Goal: Task Accomplishment & Management: Complete application form

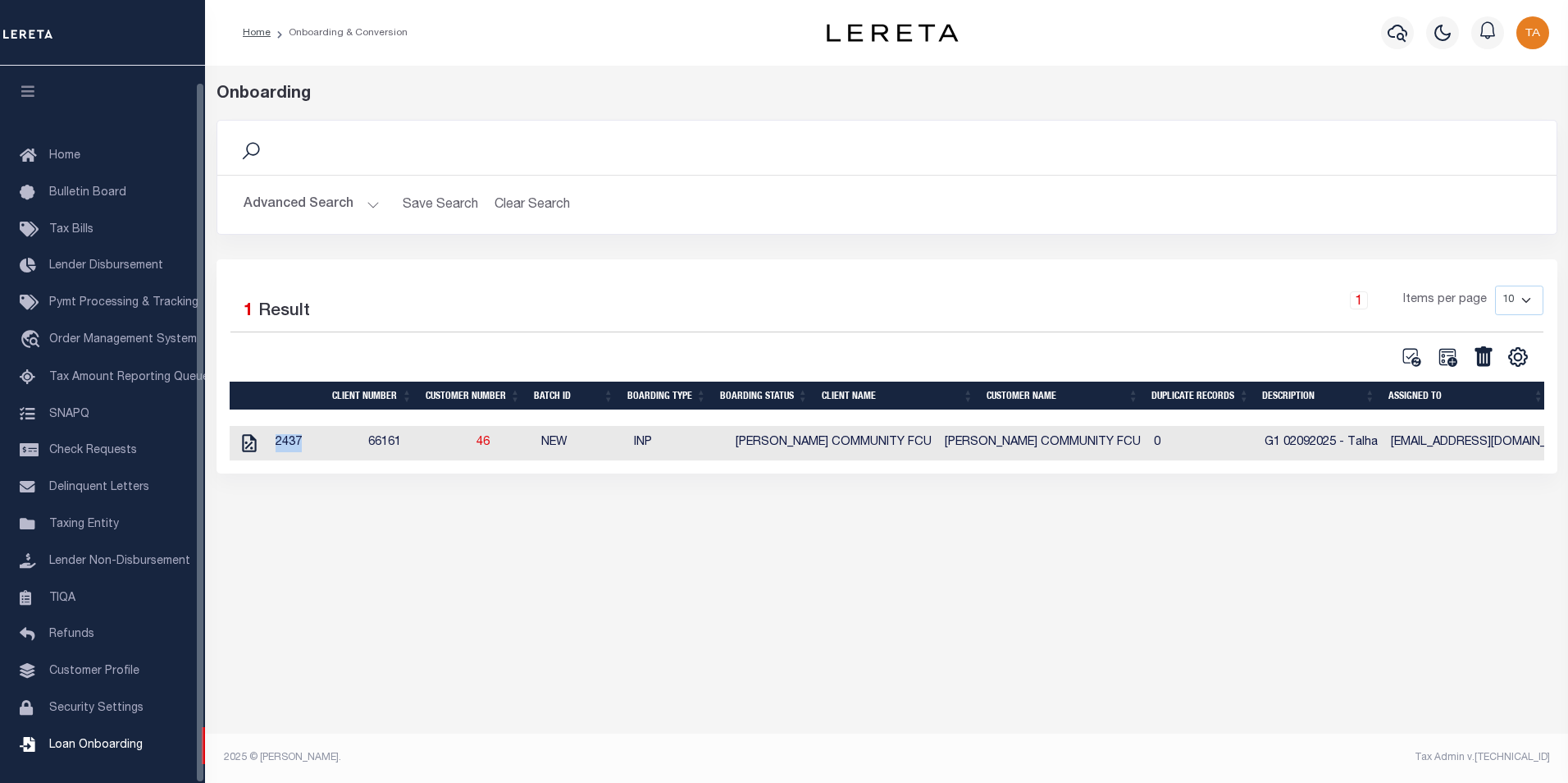
scroll to position [17, 0]
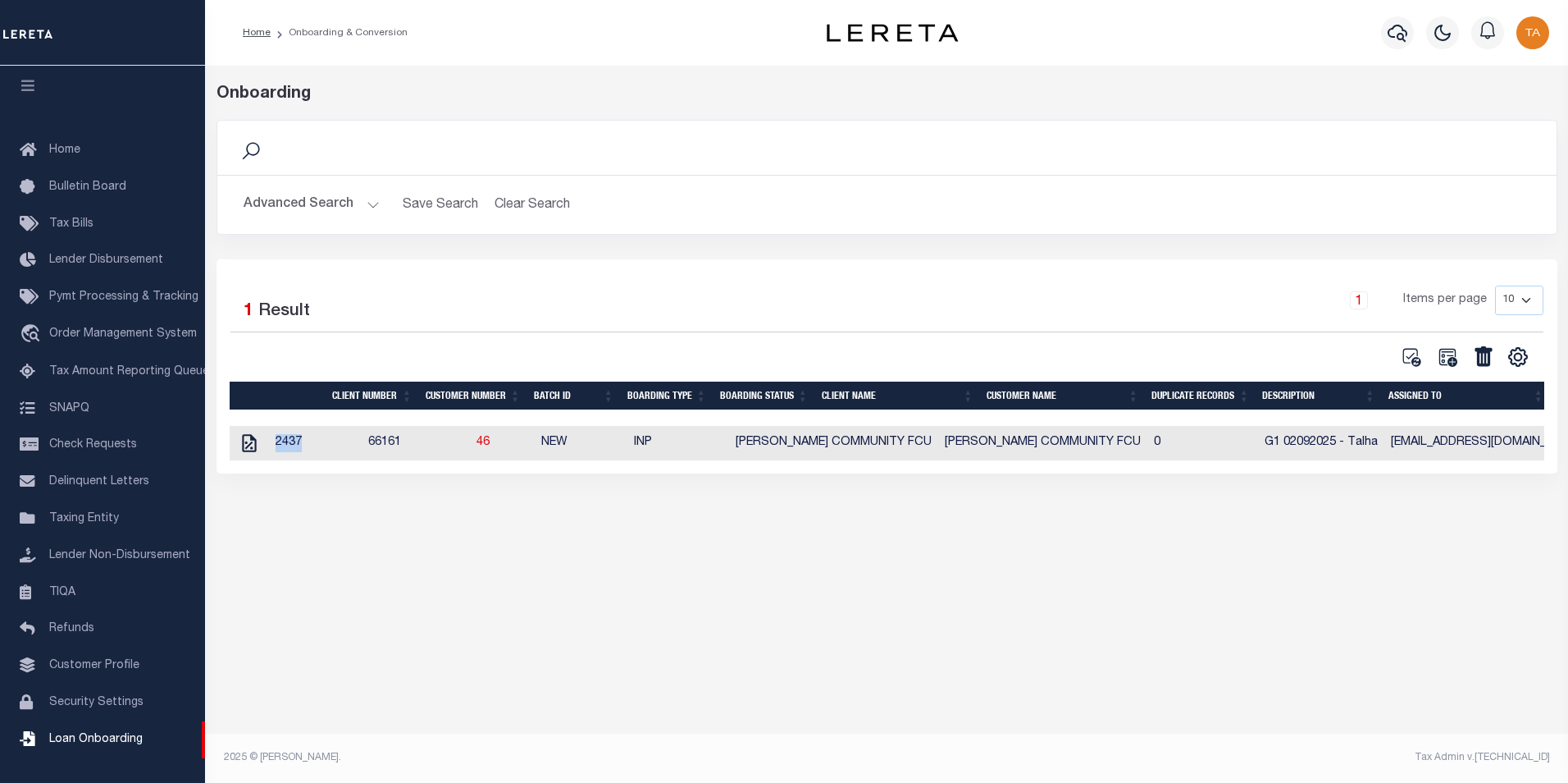
click at [349, 210] on button "Advanced Search" at bounding box center [312, 205] width 137 height 32
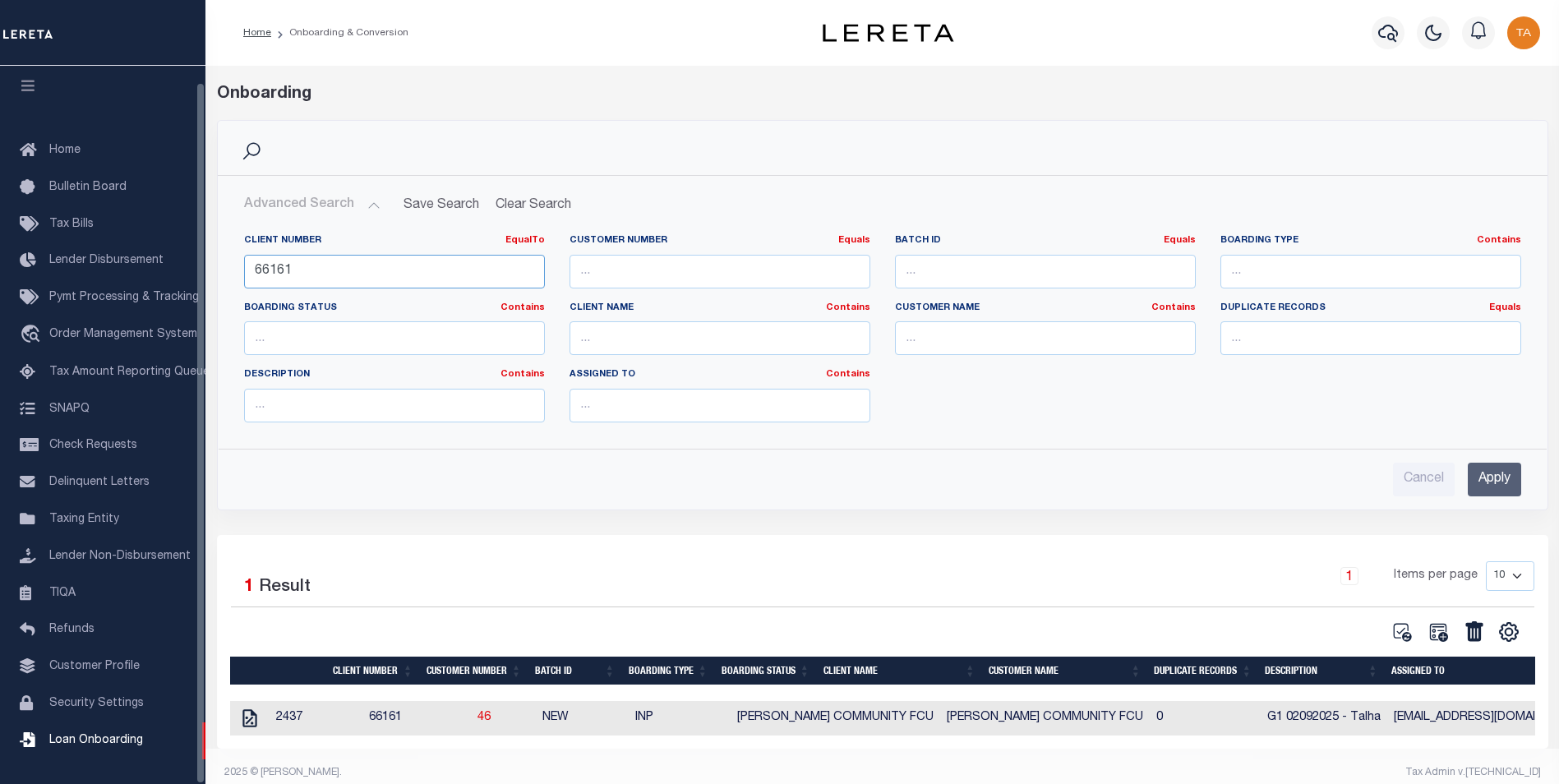
drag, startPoint x: 336, startPoint y: 274, endPoint x: -3, endPoint y: 248, distance: 340.0
click at [0, 248] on html "Home Onboarding & Conversion Profile" at bounding box center [780, 398] width 1559 height 798
type input "77550"
click at [1501, 476] on input "Apply" at bounding box center [1495, 480] width 54 height 34
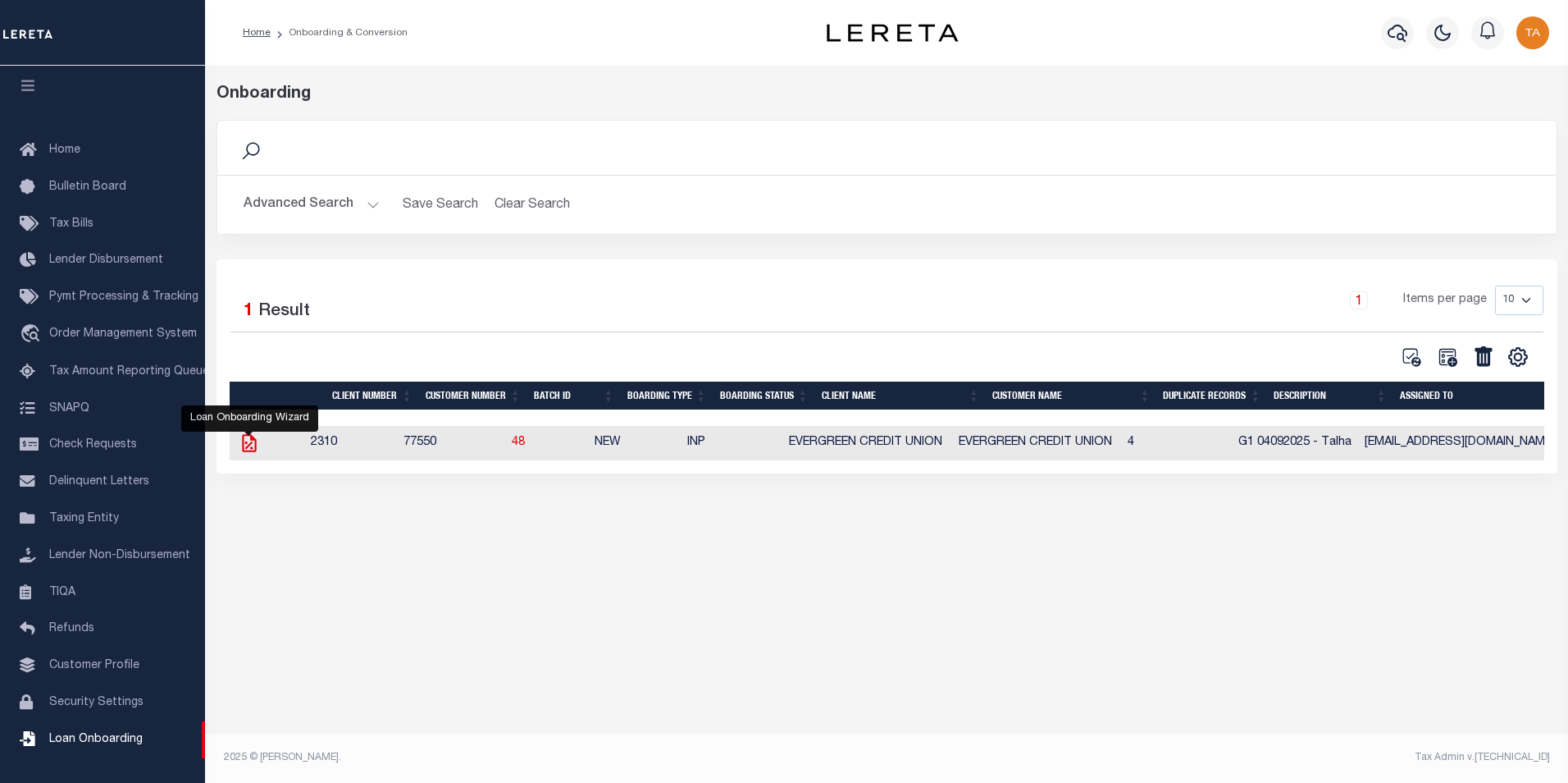
click at [247, 447] on icon at bounding box center [249, 443] width 22 height 22
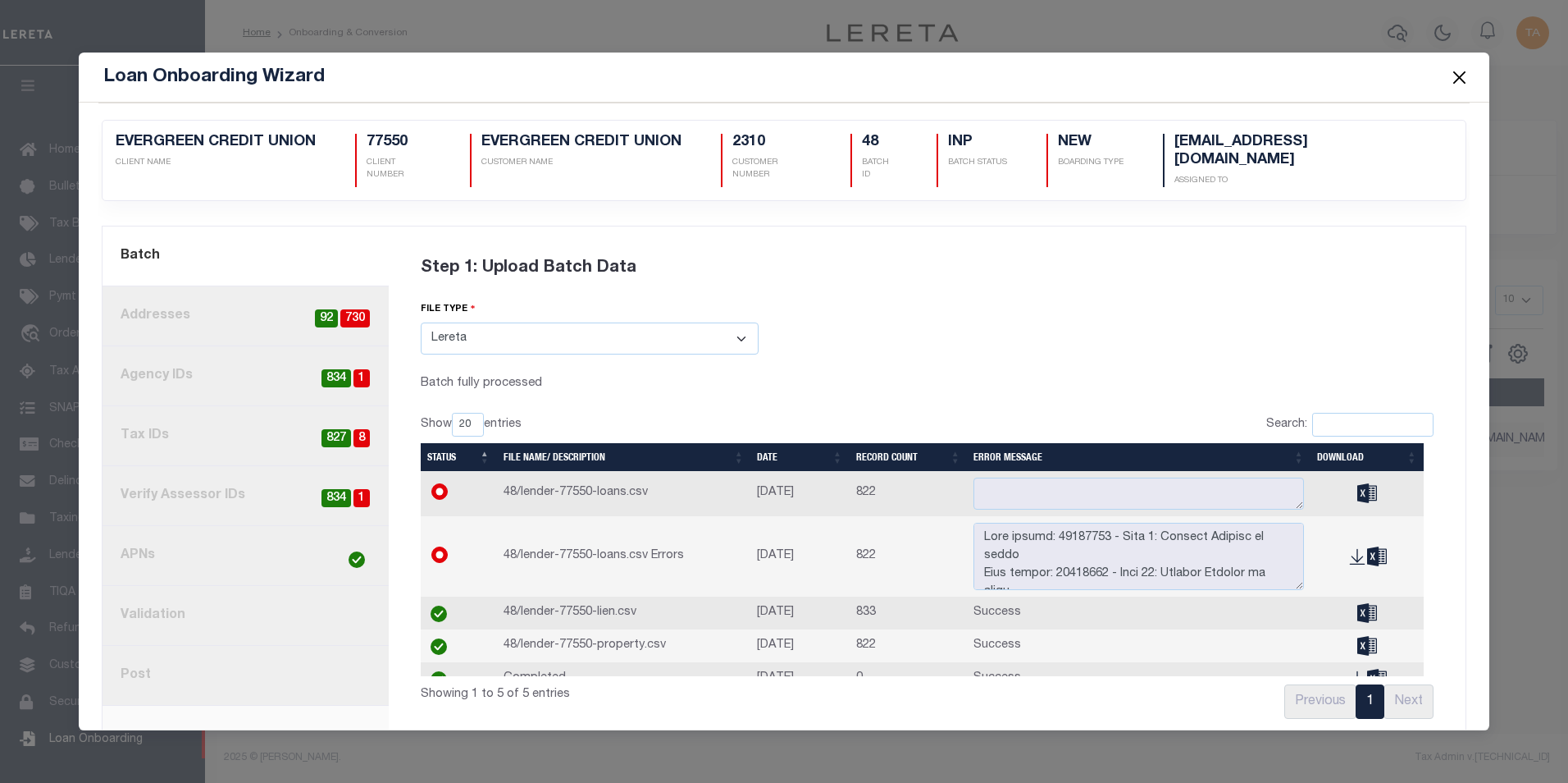
scroll to position [25, 0]
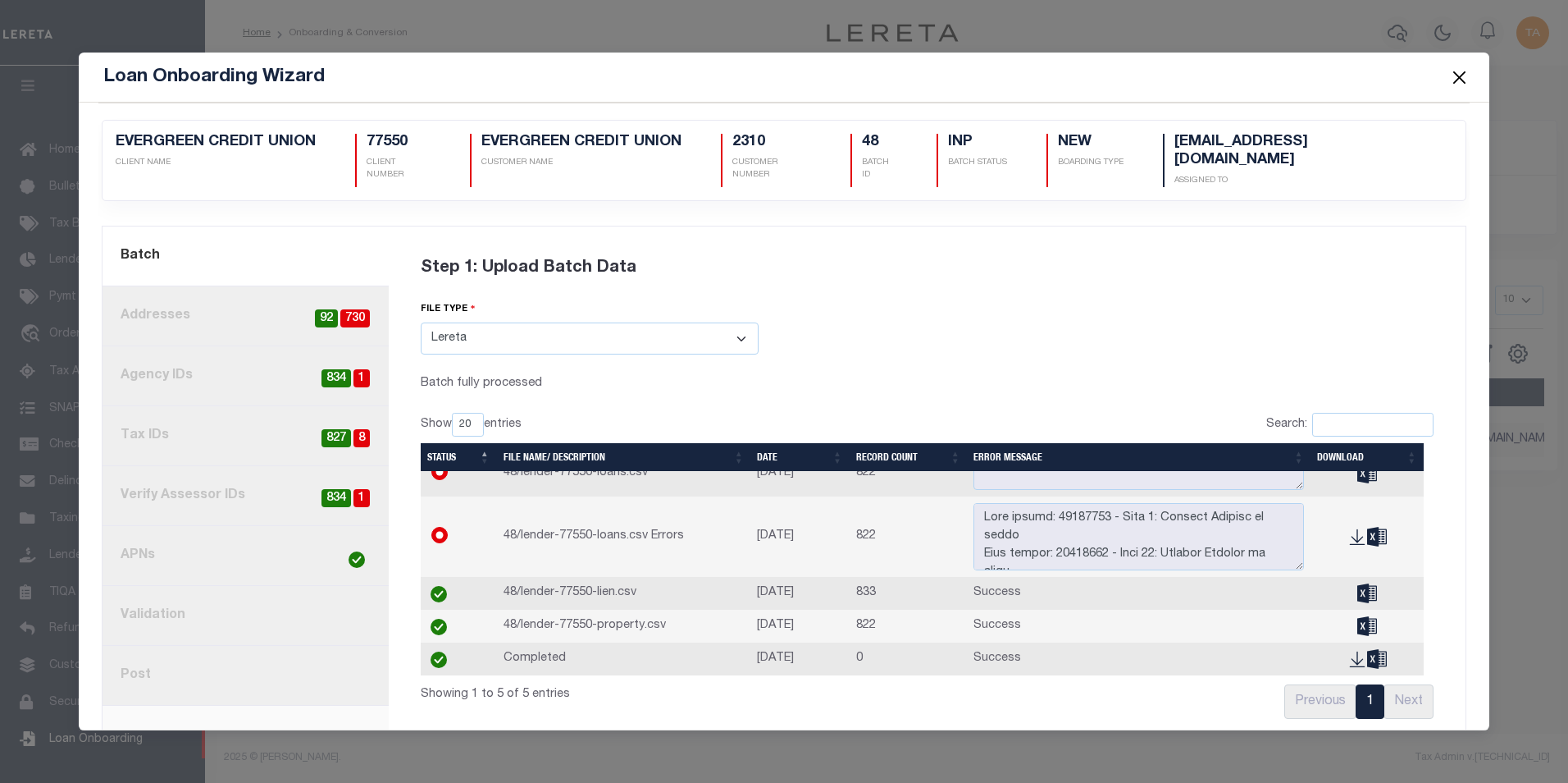
click at [192, 420] on link "4. Tax IDs 8 827" at bounding box center [245, 436] width 286 height 60
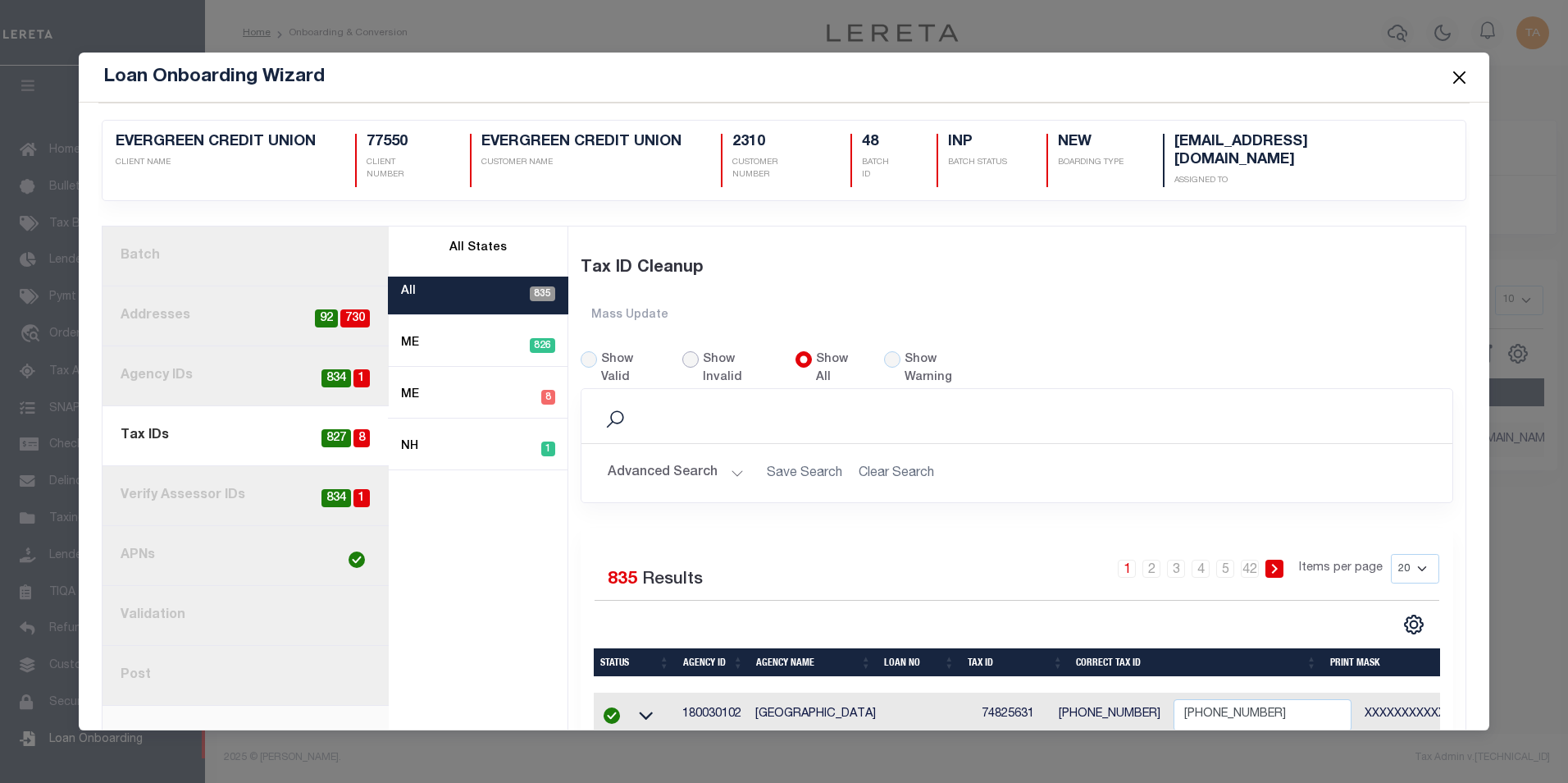
click at [683, 351] on input "Show Invalid" at bounding box center [691, 359] width 17 height 17
radio input "true"
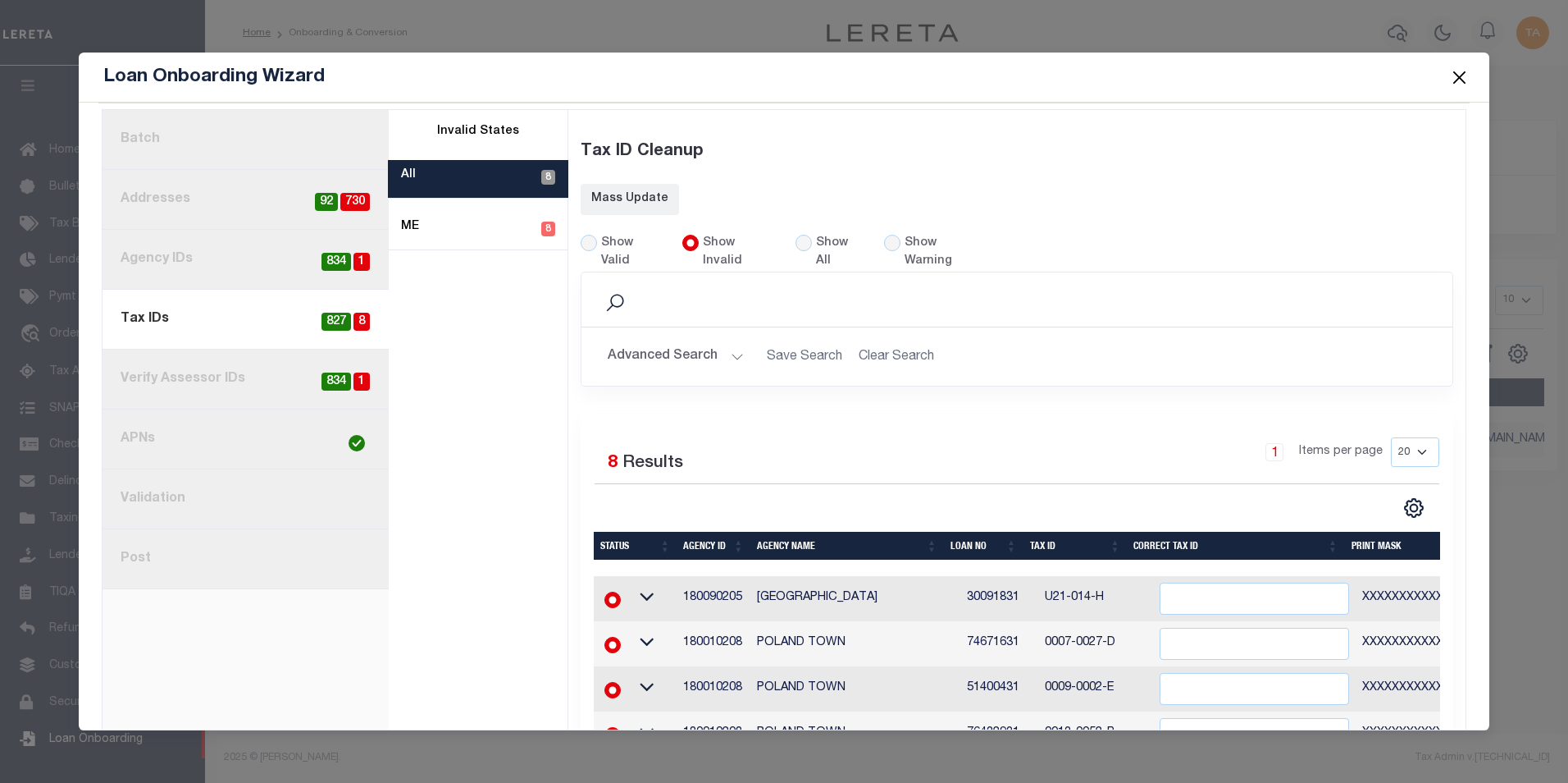
scroll to position [71, 0]
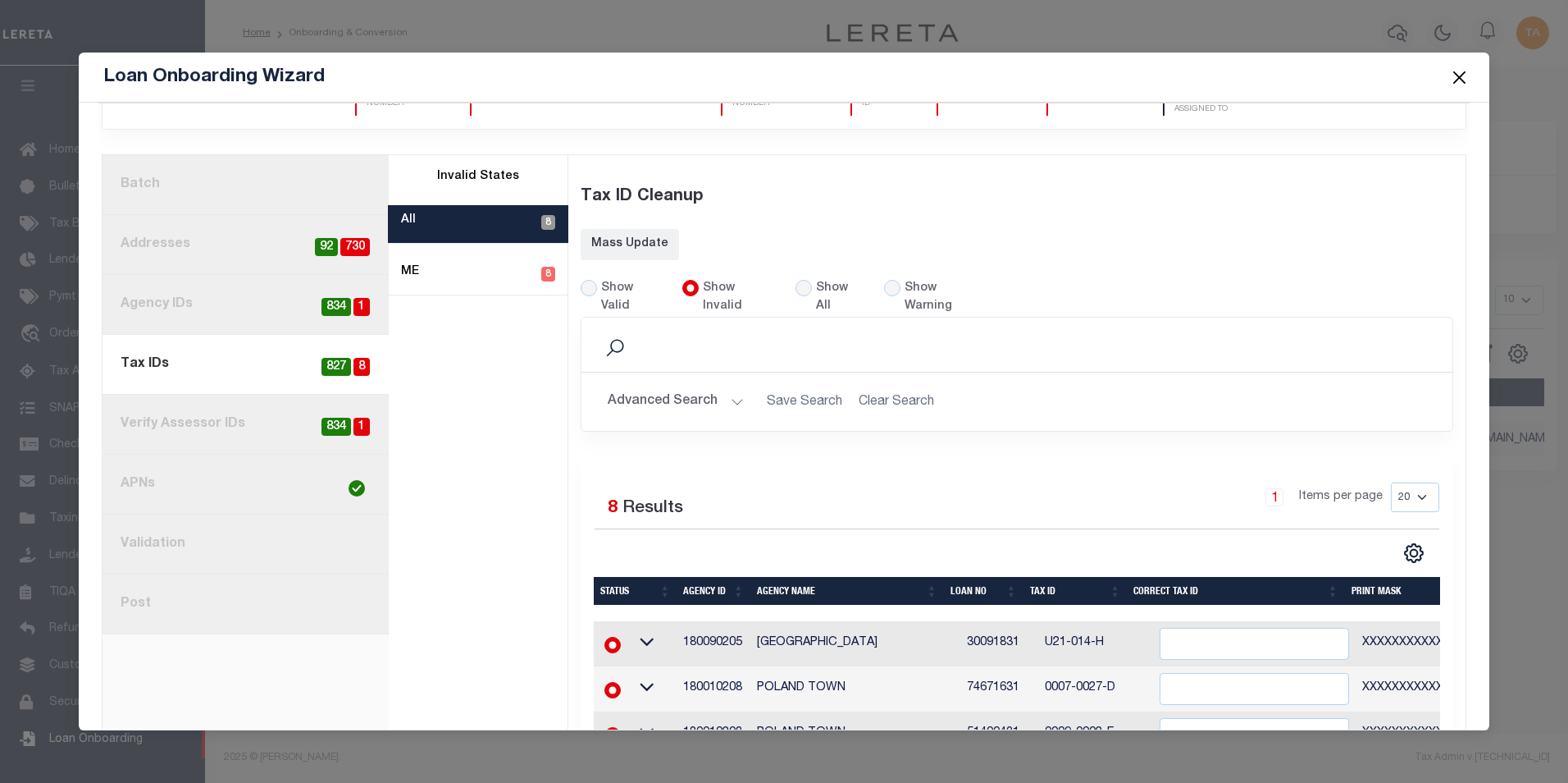
click at [1460, 80] on button "Close" at bounding box center [1459, 77] width 22 height 22
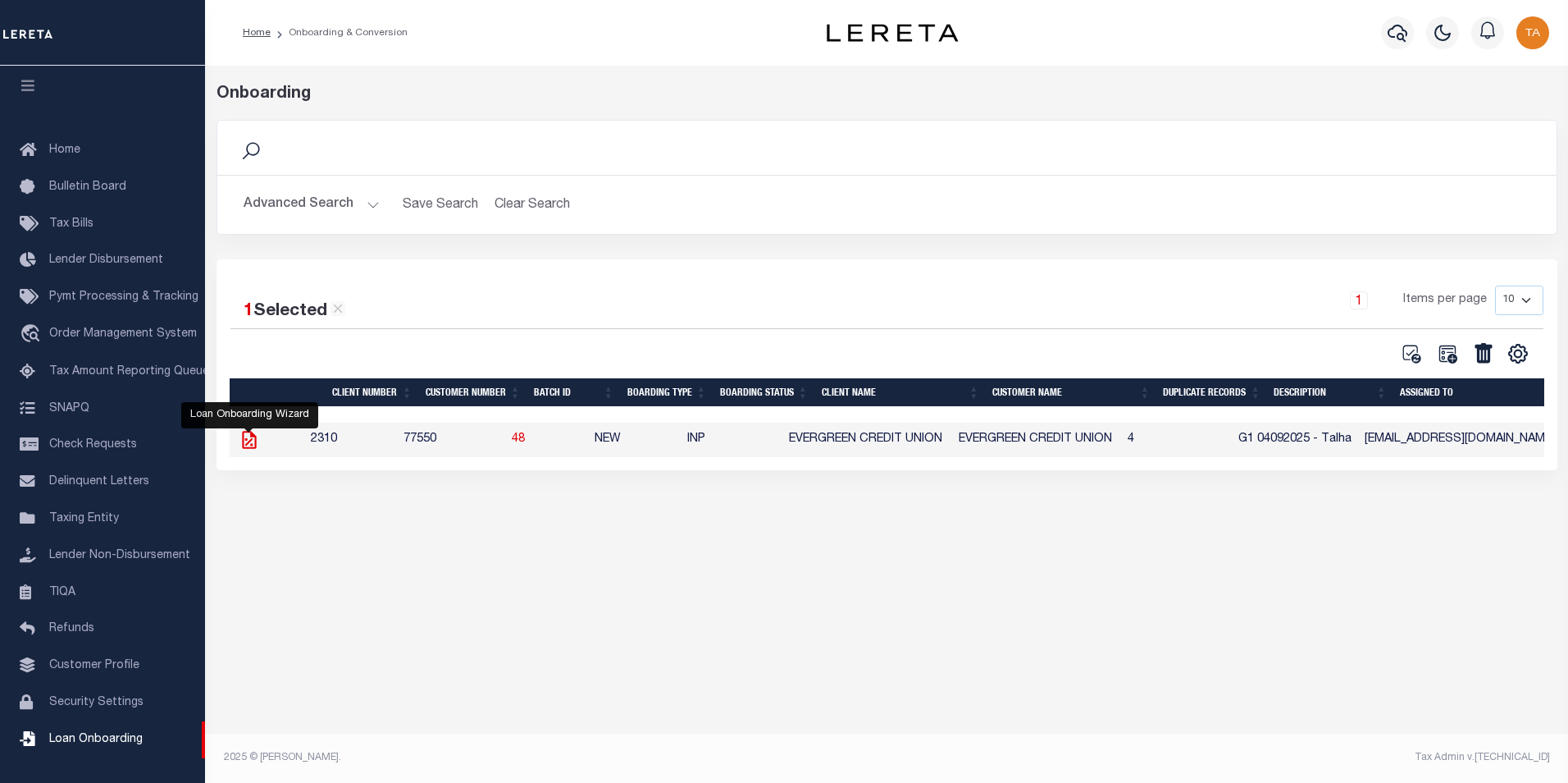
click at [253, 448] on icon at bounding box center [249, 440] width 14 height 18
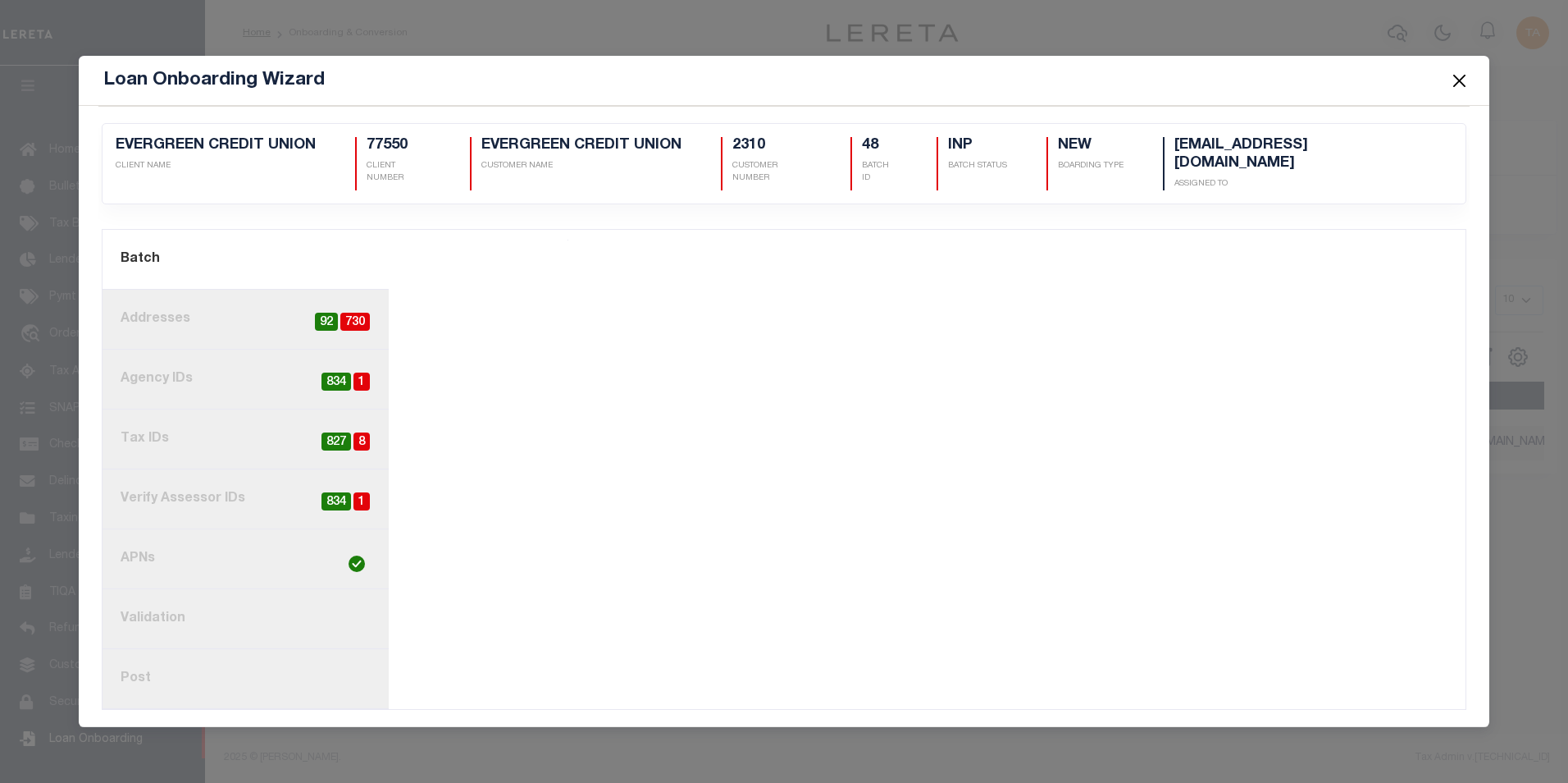
scroll to position [0, 0]
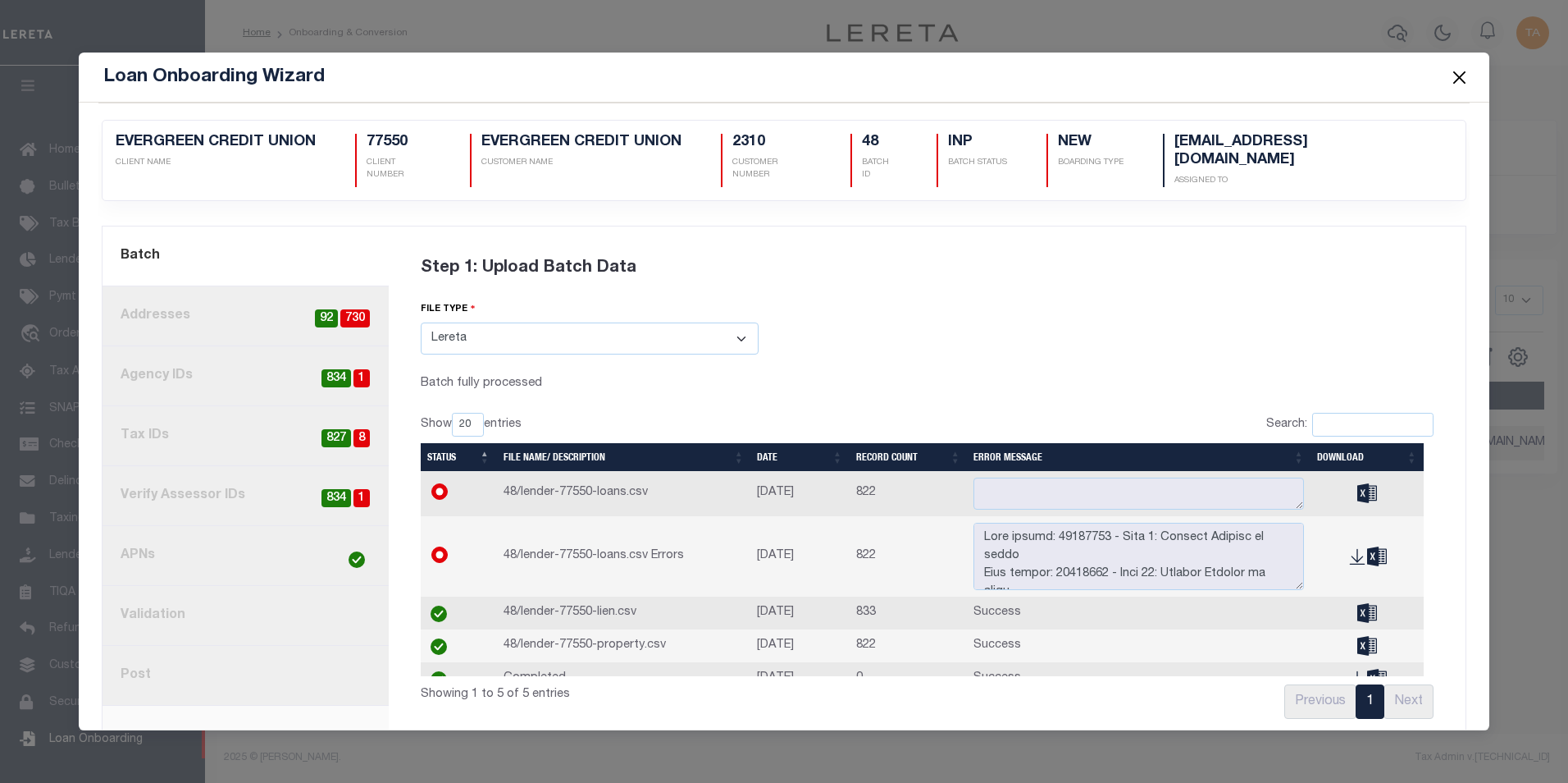
click at [184, 664] on link "8. Post" at bounding box center [245, 675] width 286 height 60
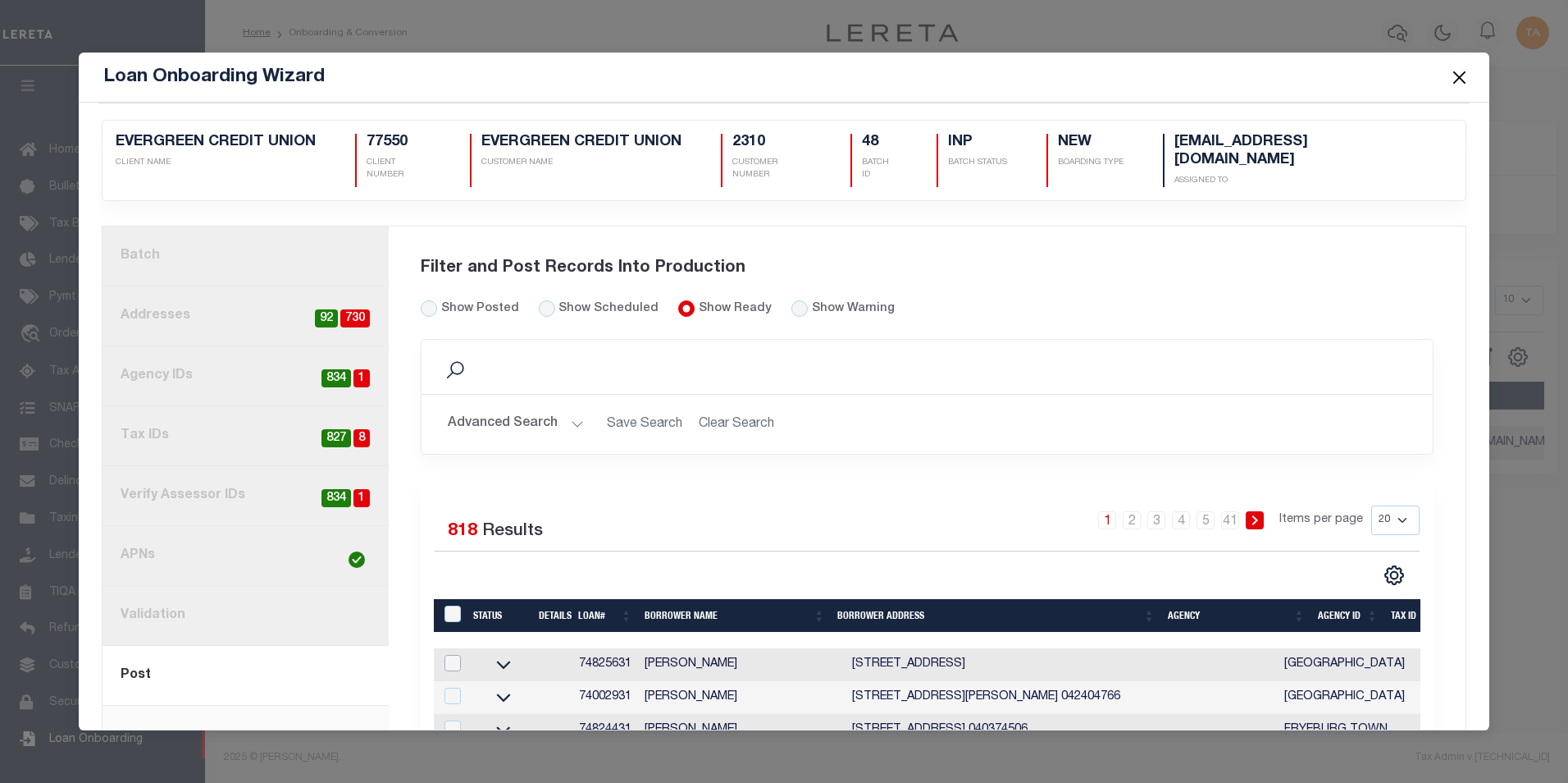
click at [448, 654] on input "checkbox" at bounding box center [452, 662] width 17 height 17
checkbox input "true"
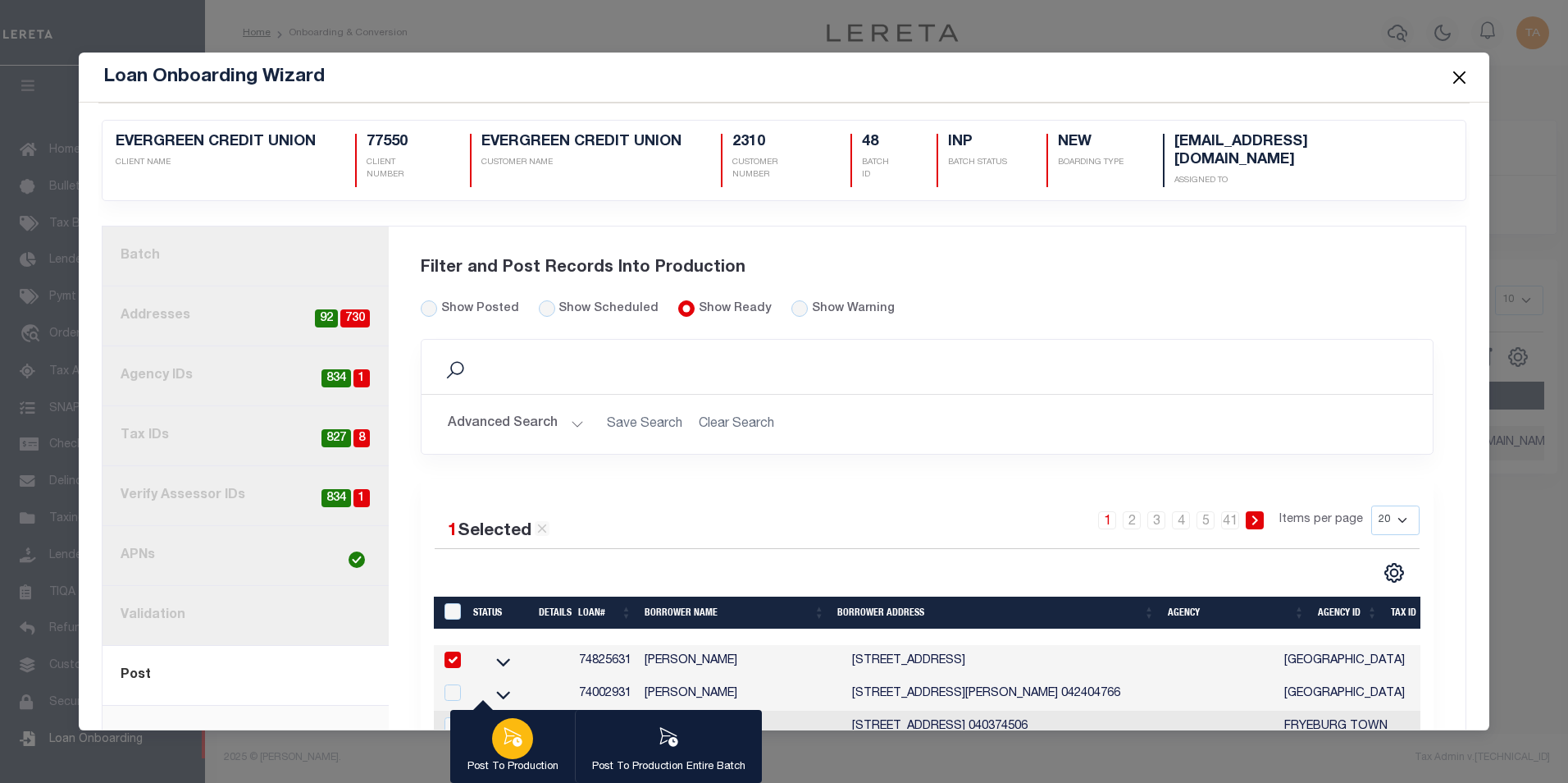
click at [507, 753] on div "button" at bounding box center [511, 737] width 41 height 41
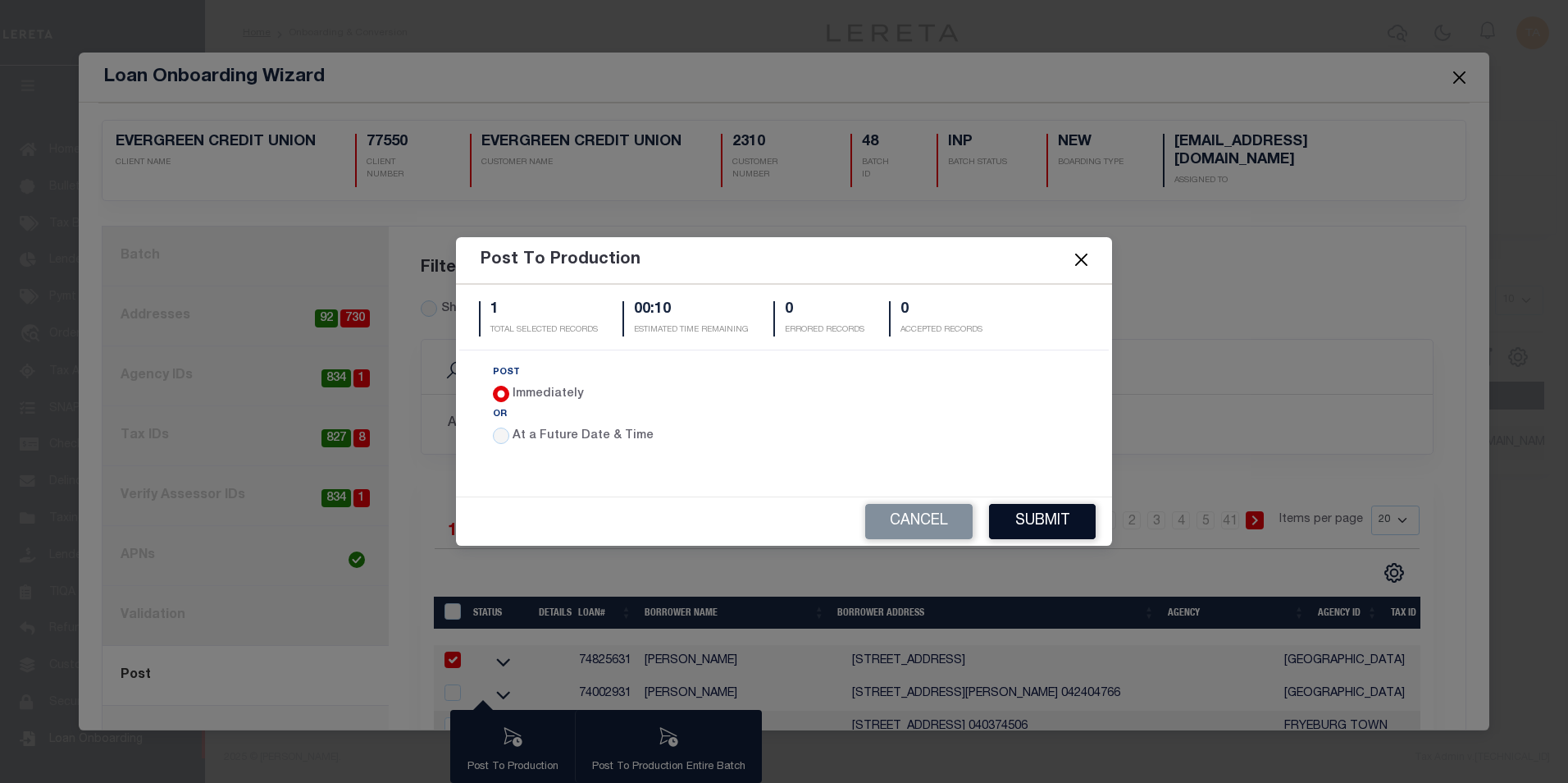
click at [1061, 525] on button "Submit" at bounding box center [1043, 522] width 107 height 36
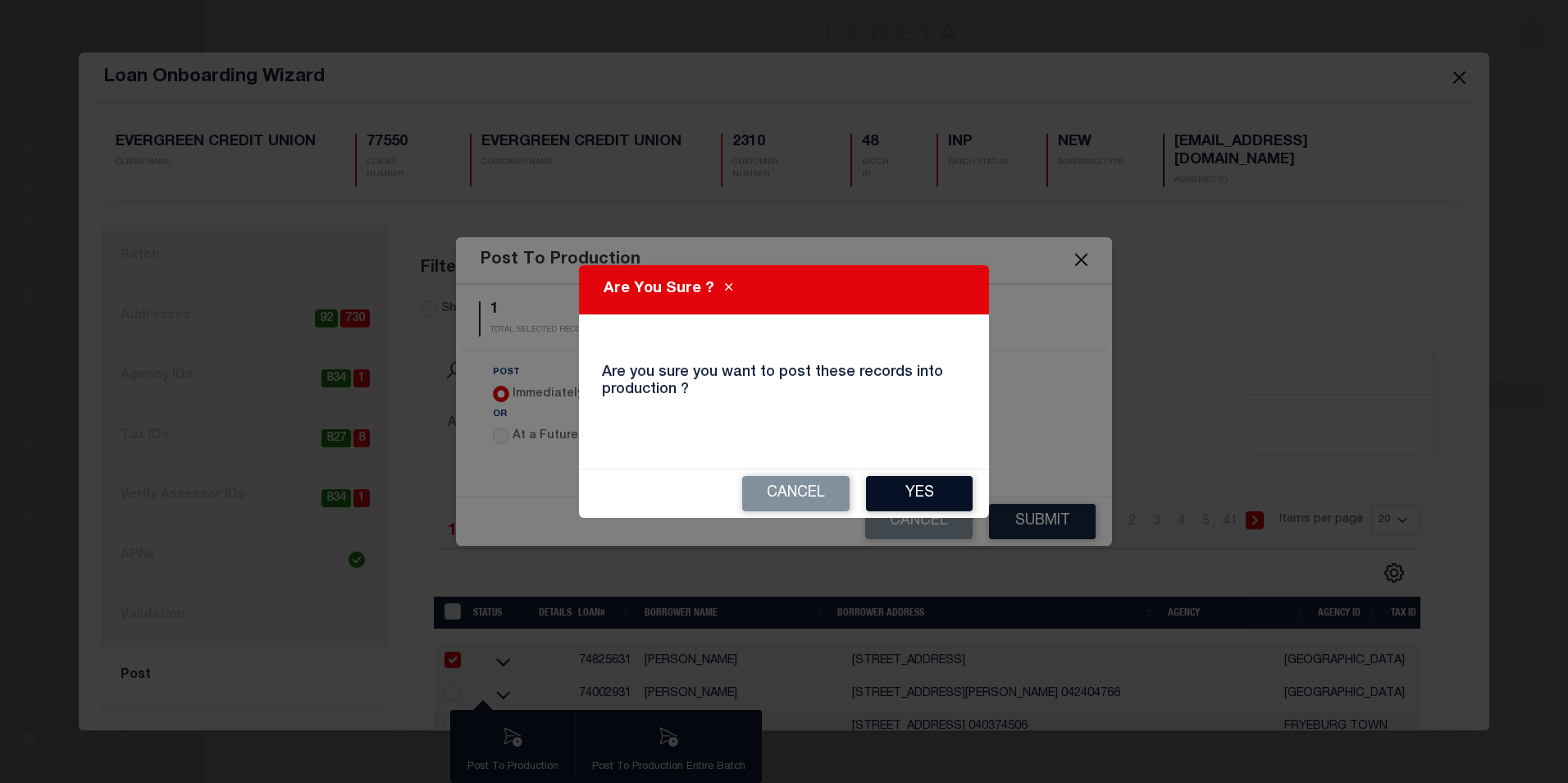
click at [927, 502] on button "Yes" at bounding box center [919, 494] width 107 height 36
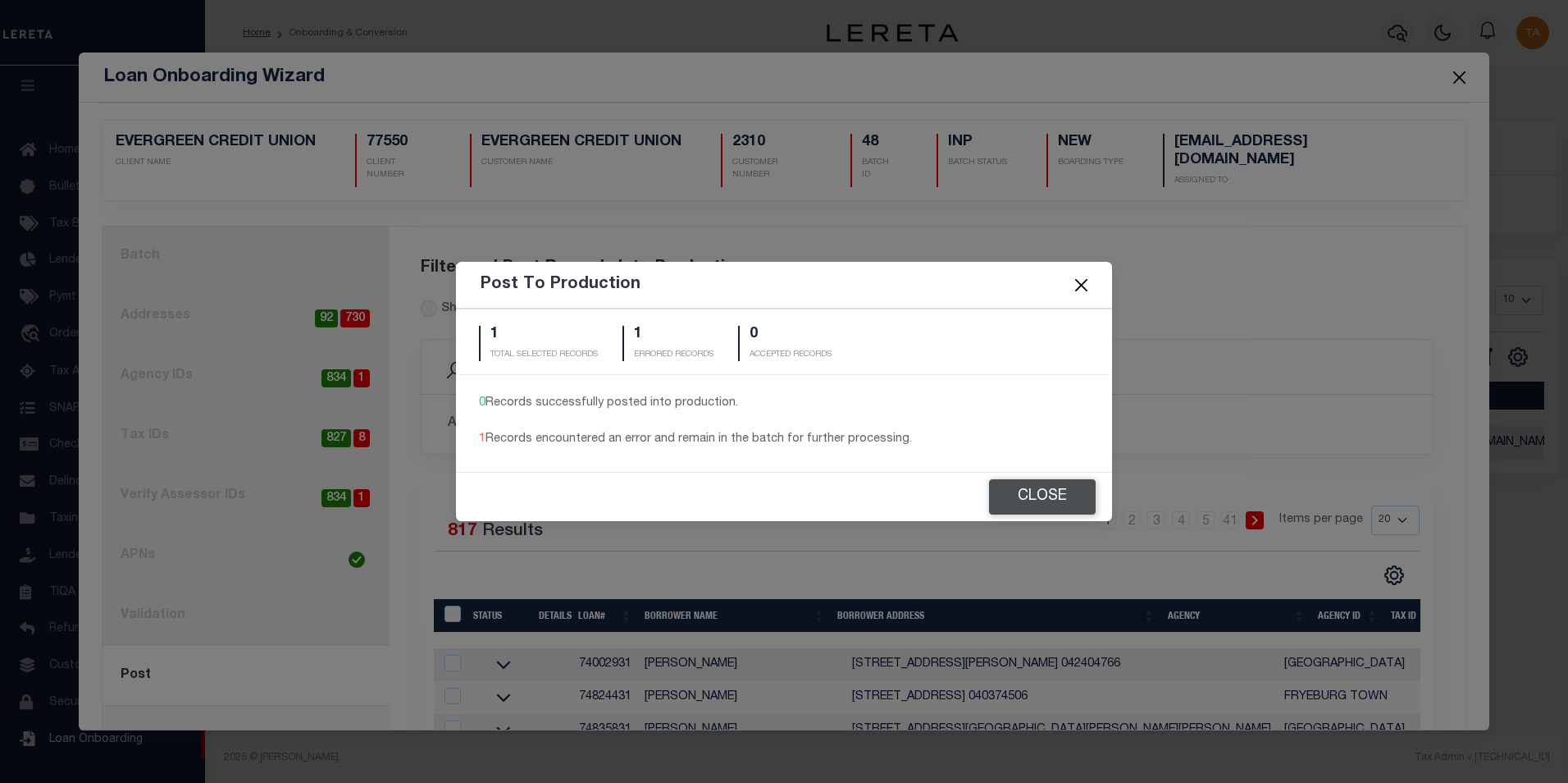
click at [1033, 498] on button "Close" at bounding box center [1043, 497] width 107 height 36
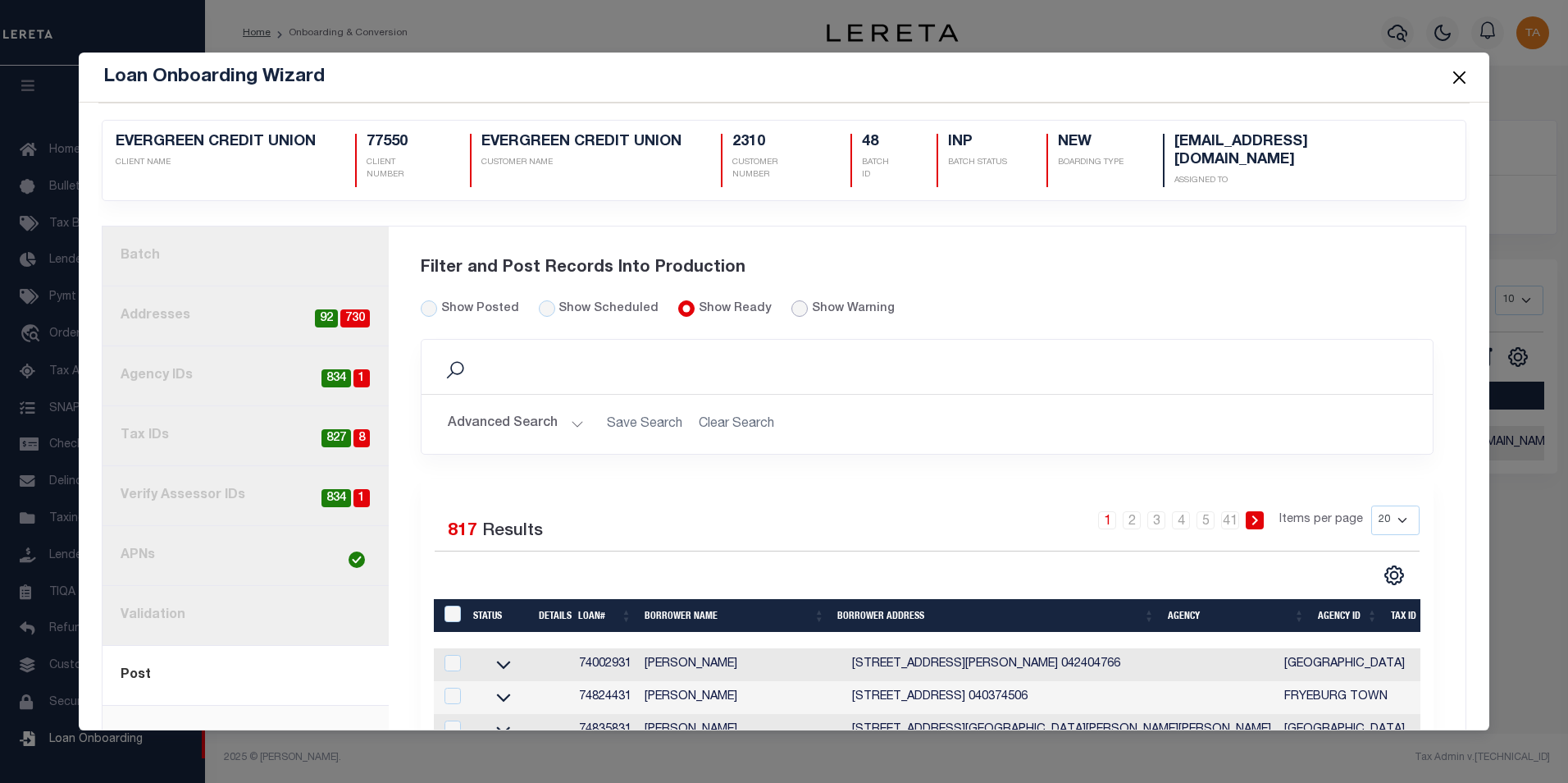
click at [791, 300] on input "radio" at bounding box center [799, 308] width 17 height 17
radio input "true"
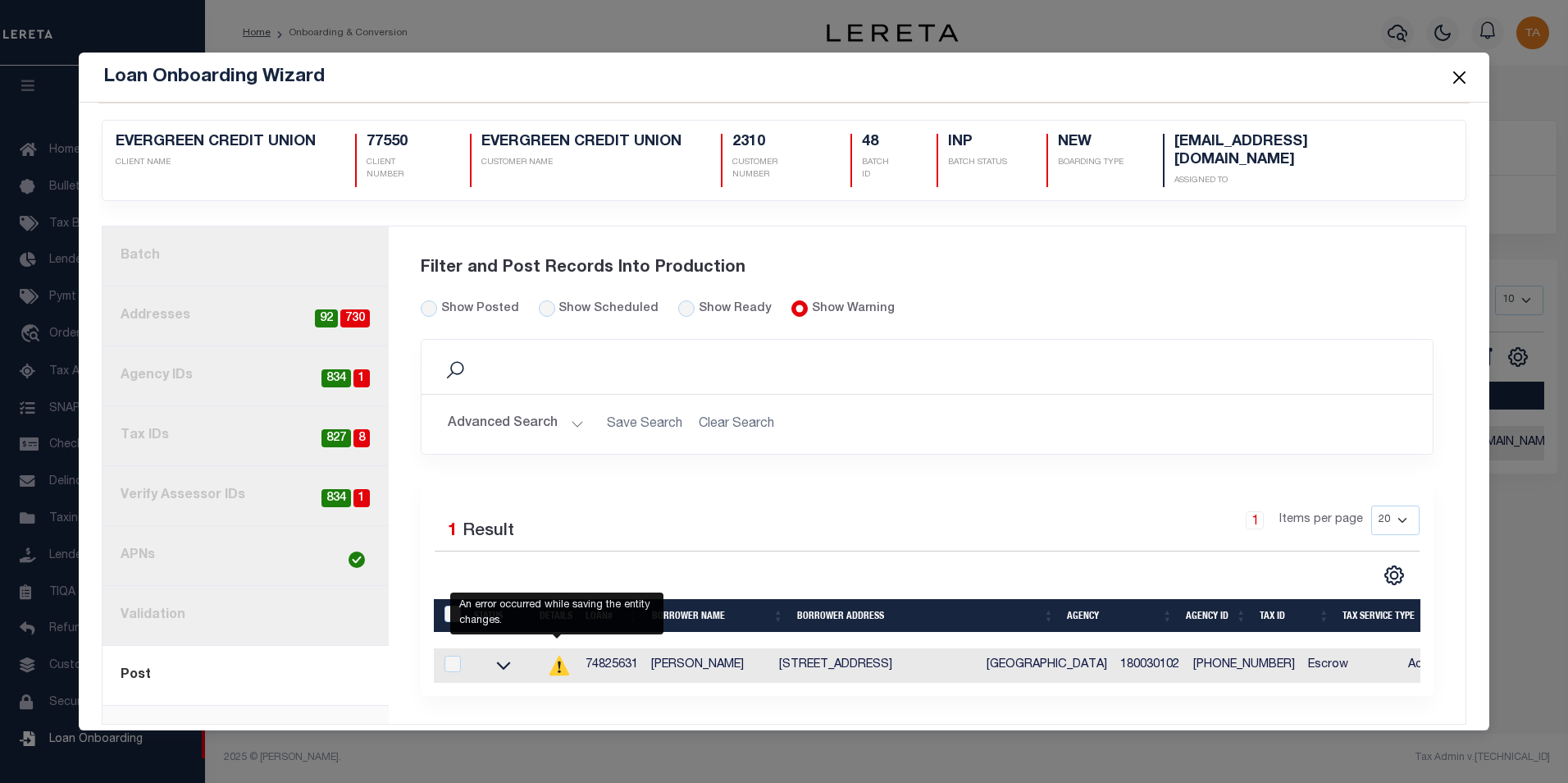
click at [550, 655] on icon at bounding box center [559, 665] width 20 height 20
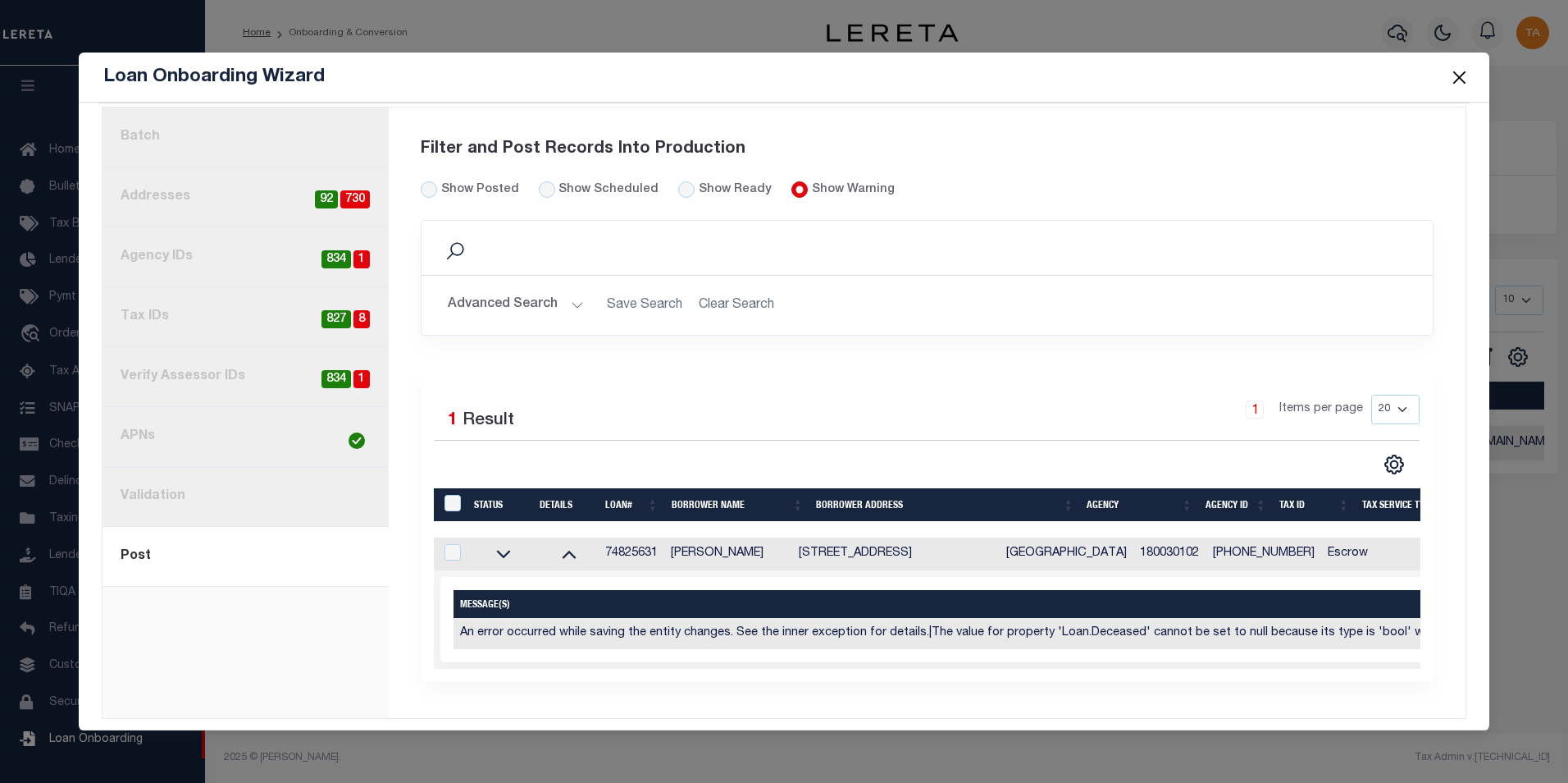
click at [1453, 79] on button "Close" at bounding box center [1459, 77] width 22 height 22
radio input "false"
radio input "true"
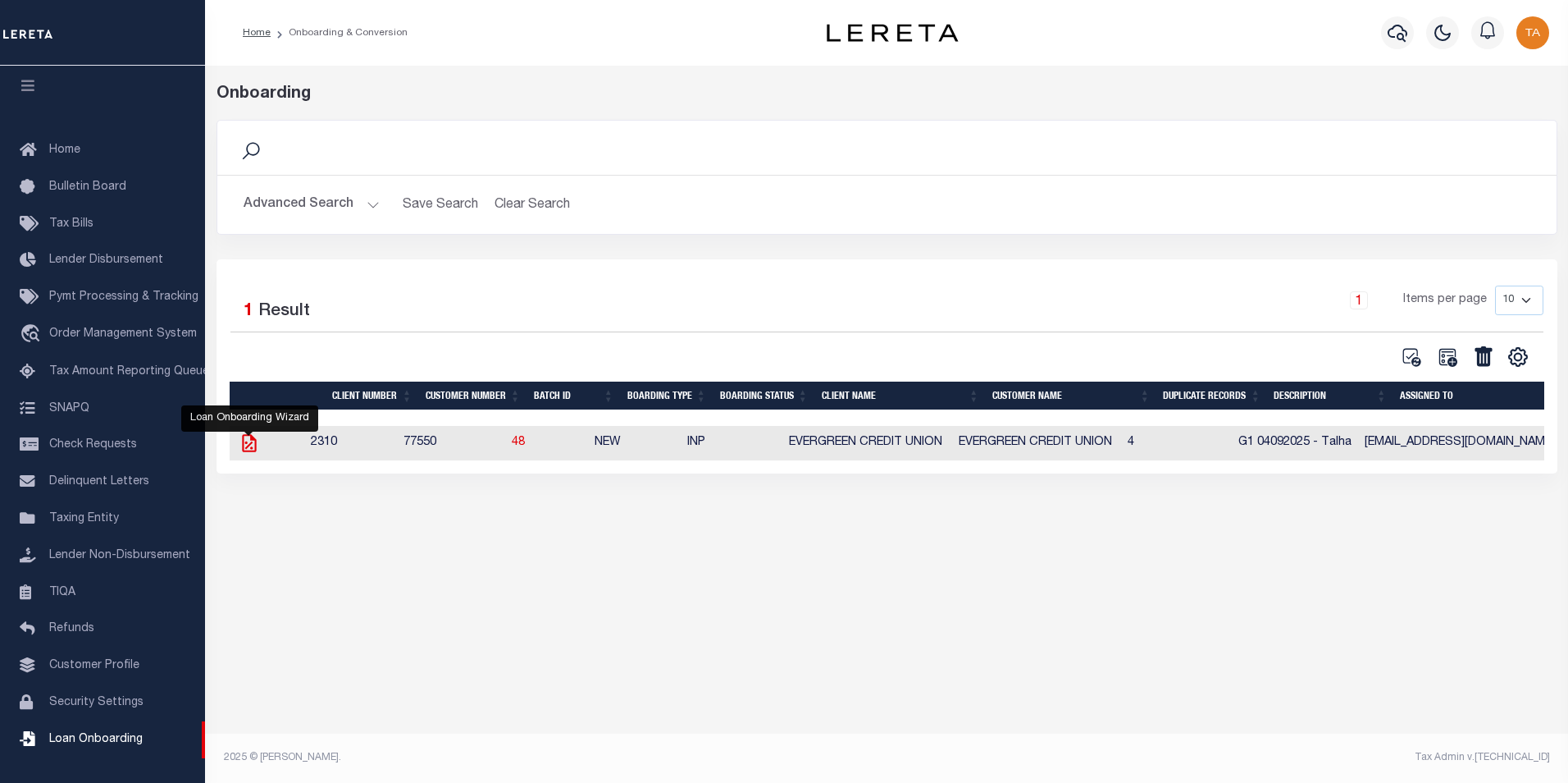
click at [251, 451] on icon at bounding box center [249, 442] width 14 height 18
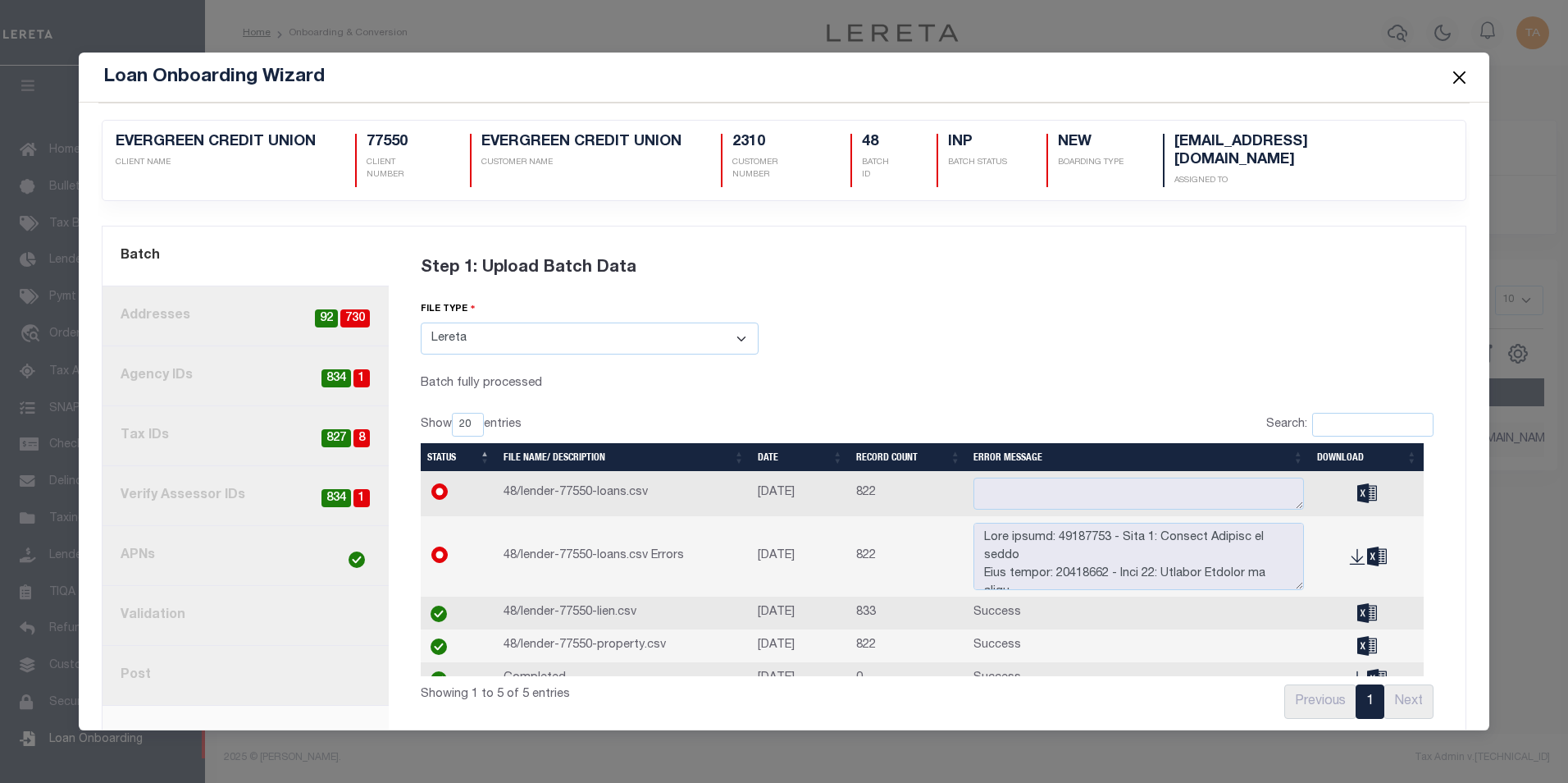
click at [173, 660] on link "8. Post" at bounding box center [245, 675] width 286 height 60
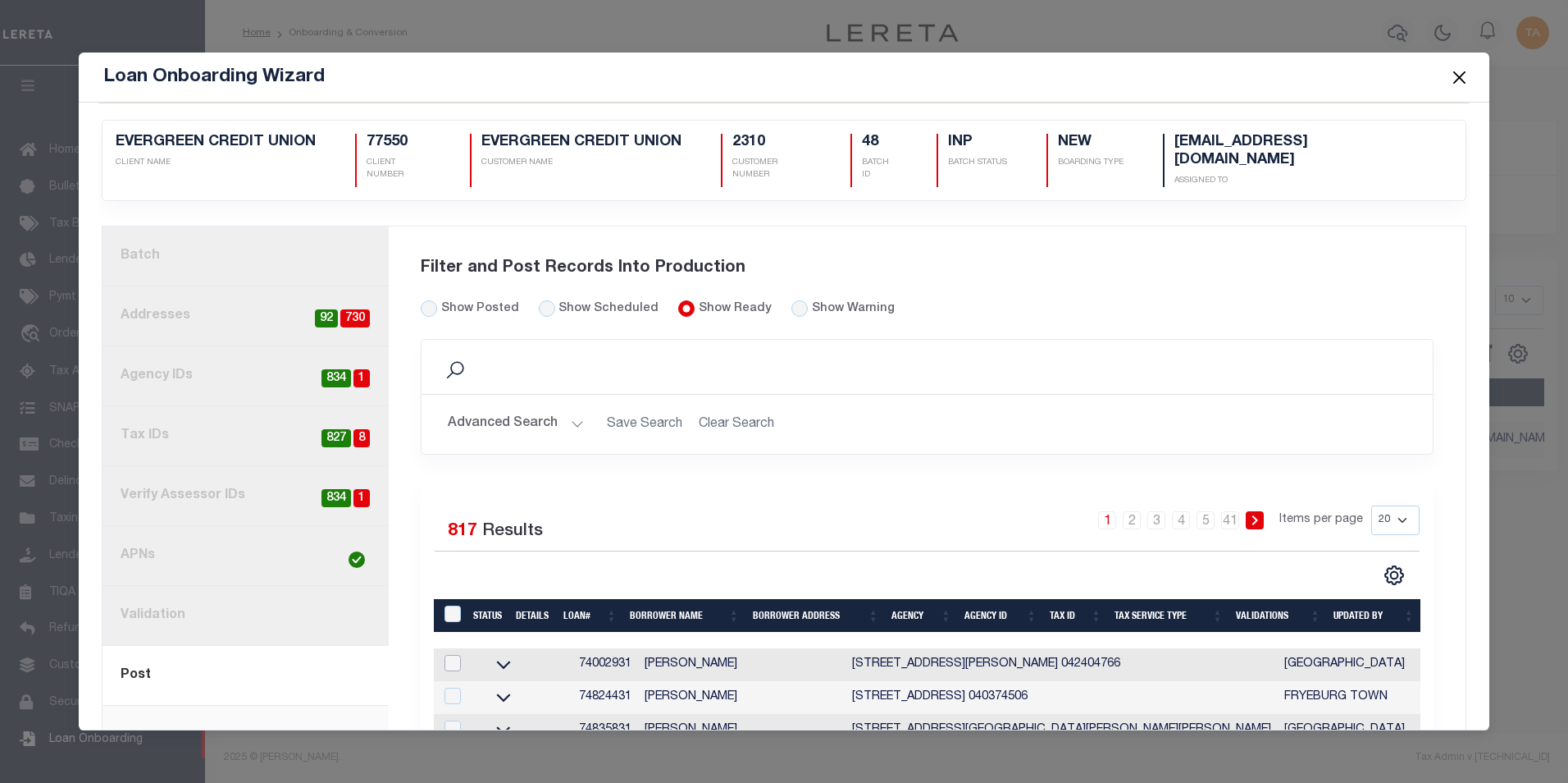
click at [449, 654] on input "checkbox" at bounding box center [452, 662] width 17 height 17
checkbox input "true"
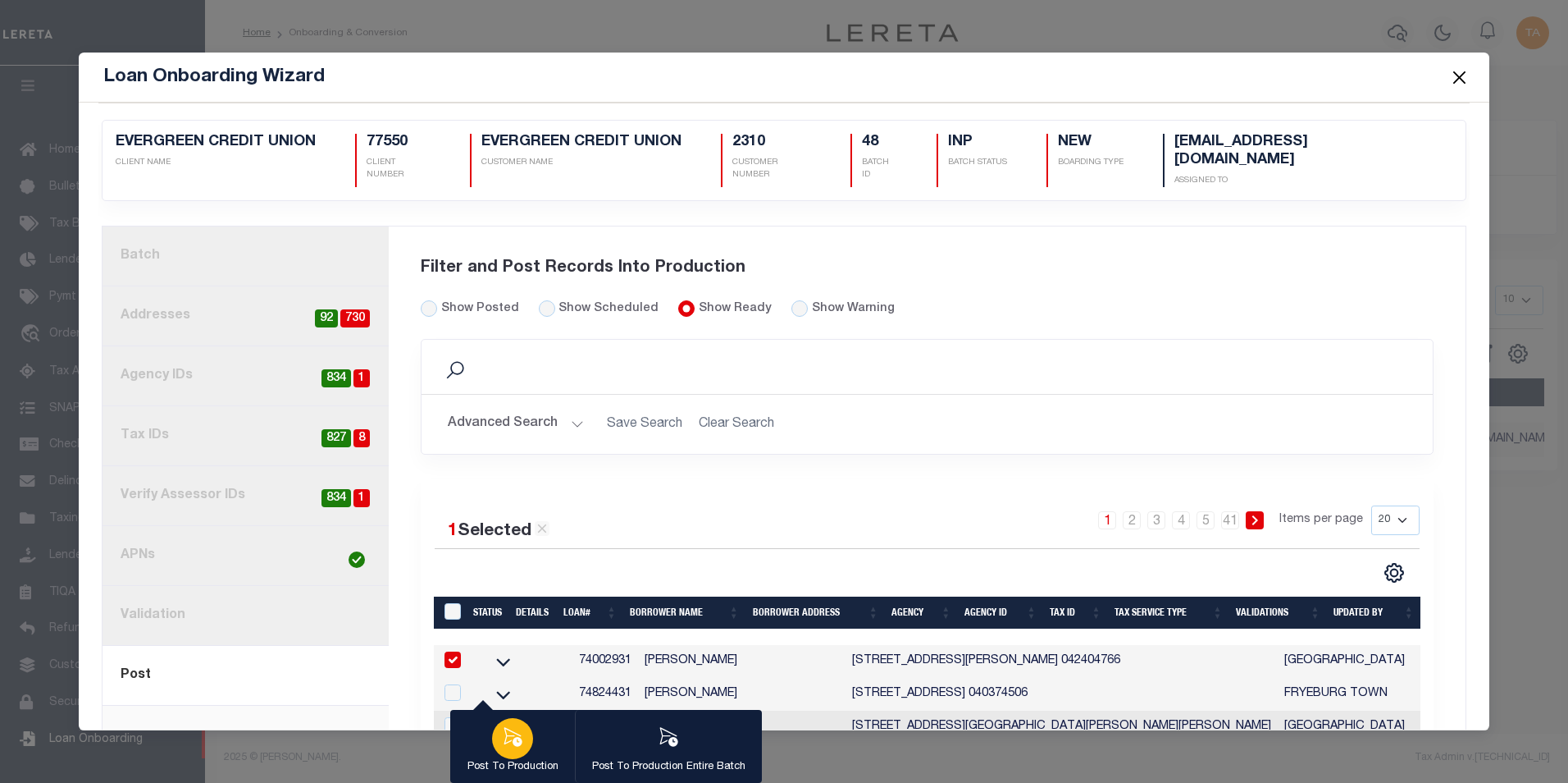
click at [510, 740] on icon "button" at bounding box center [512, 737] width 22 height 22
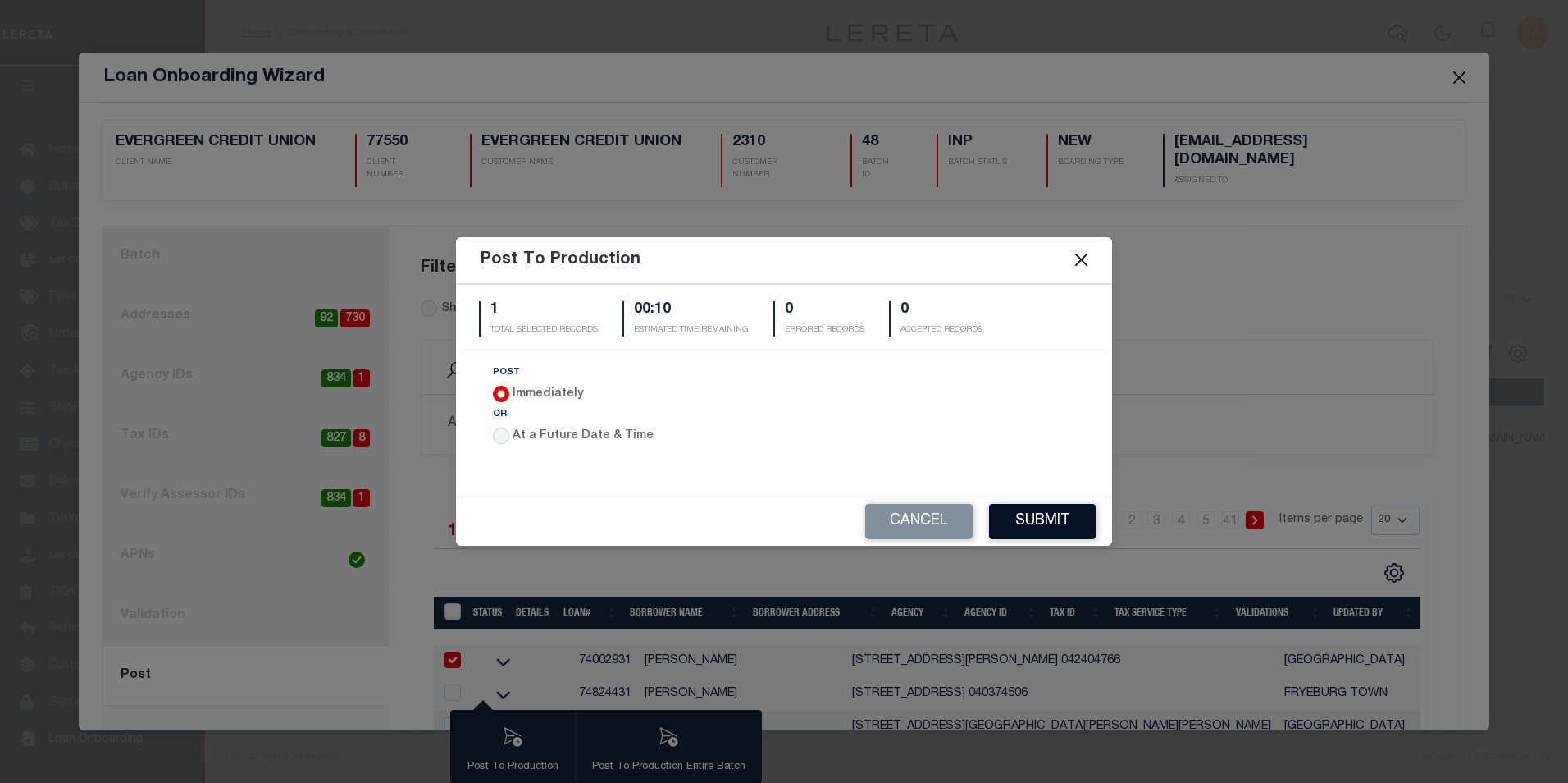
click at [1053, 513] on button "Submit" at bounding box center [1043, 522] width 107 height 36
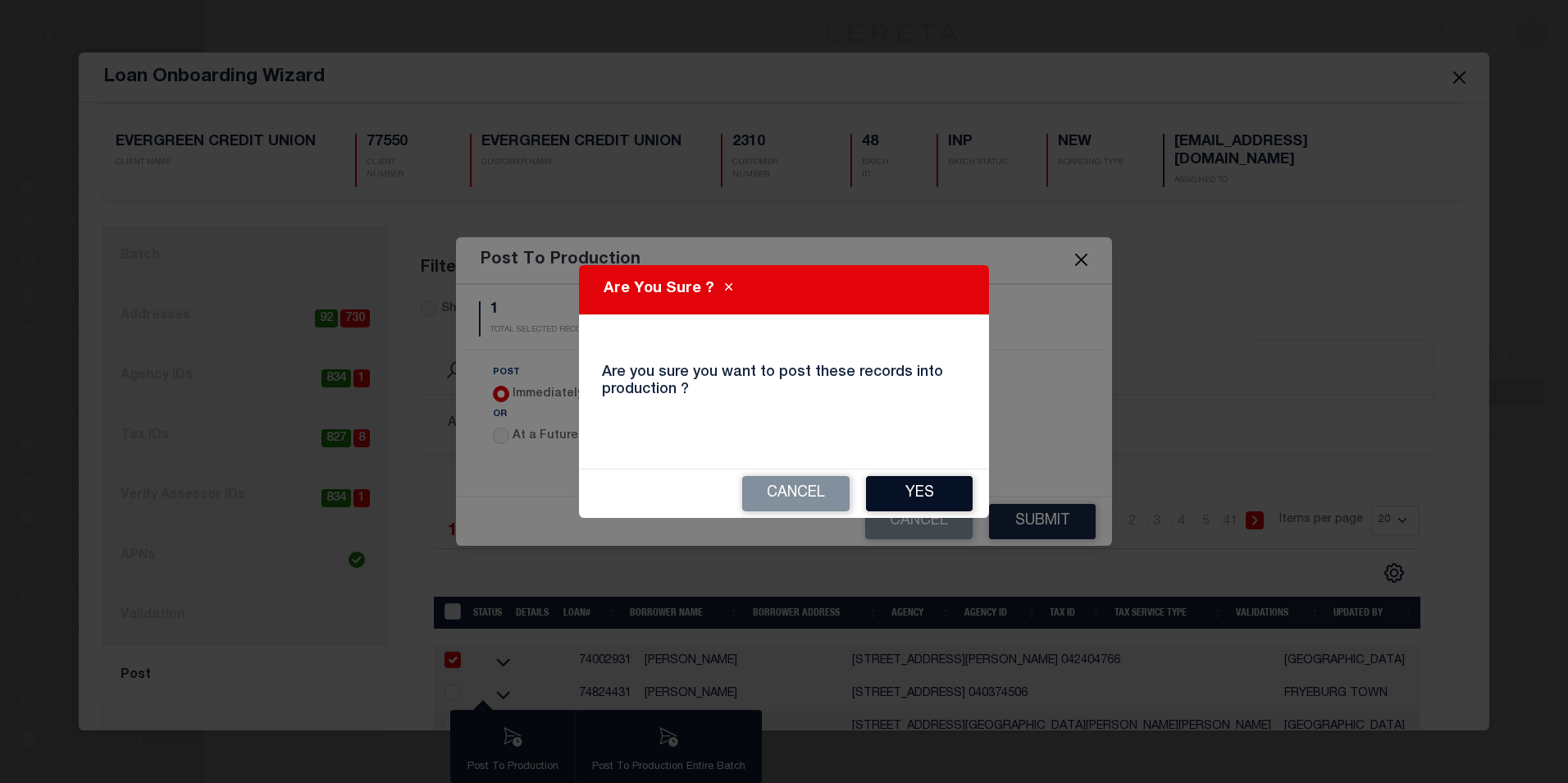
click at [940, 499] on button "Yes" at bounding box center [919, 494] width 107 height 36
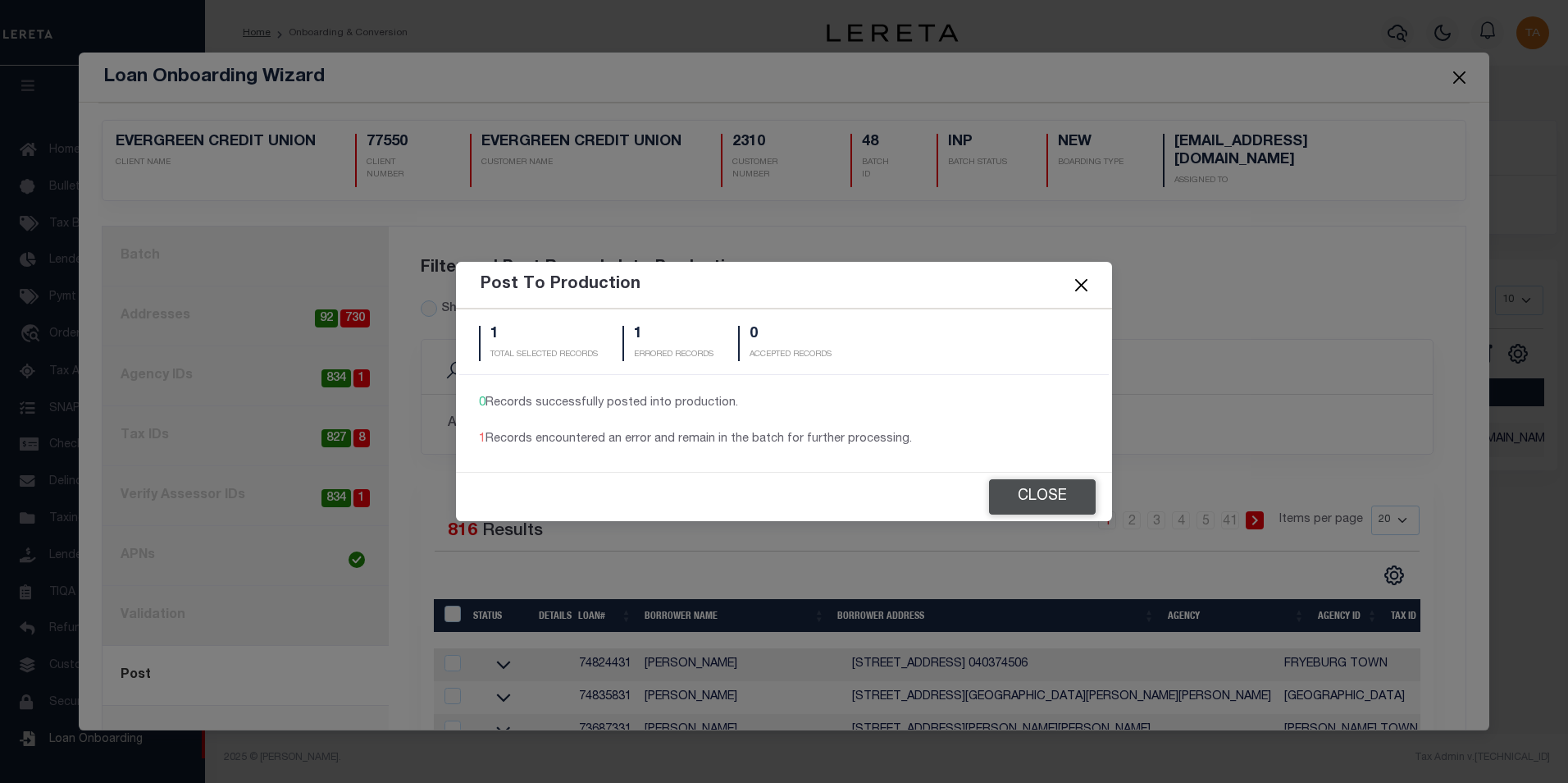
click at [1030, 502] on button "Close" at bounding box center [1043, 497] width 107 height 36
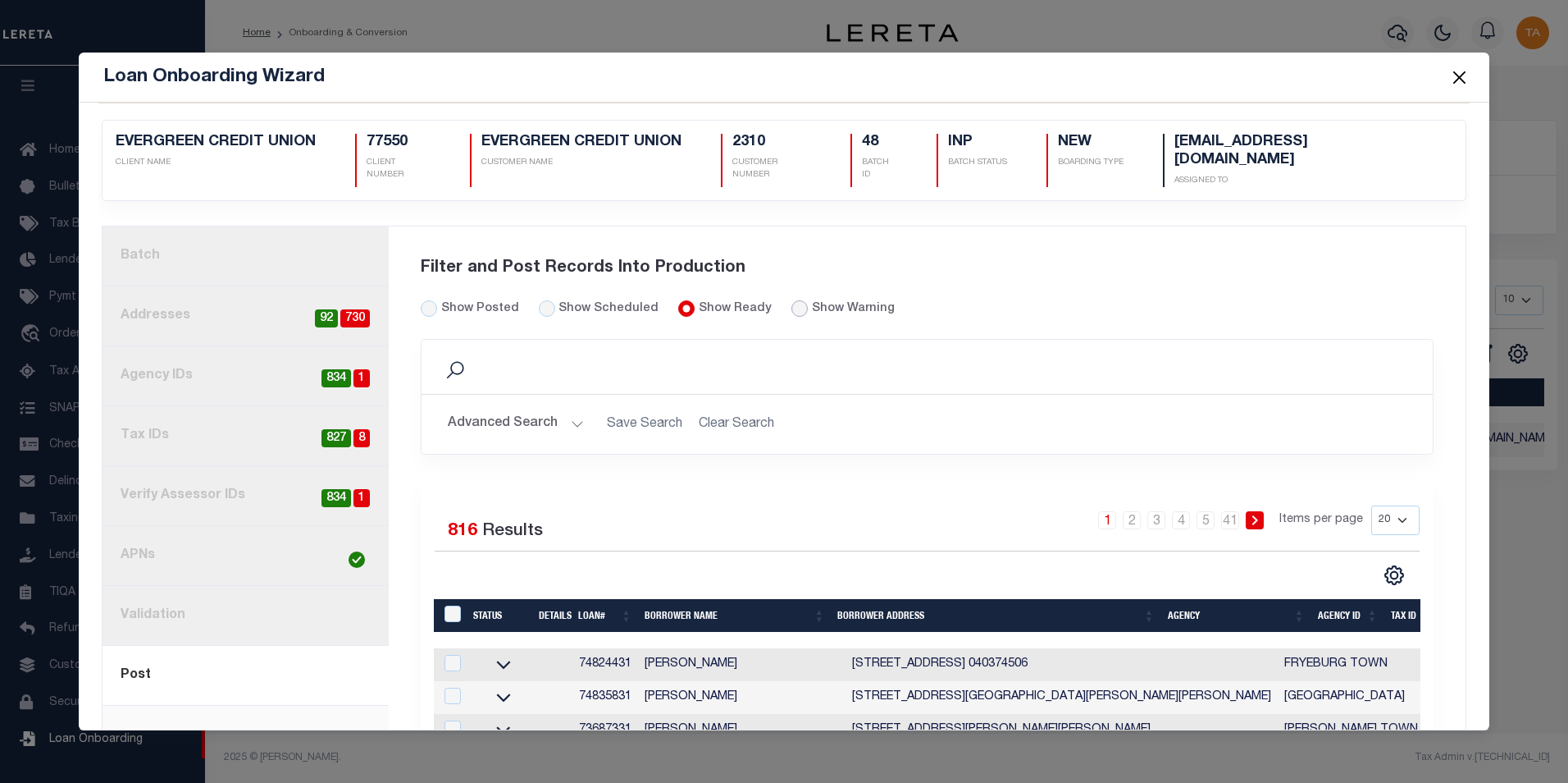
click at [791, 300] on input "radio" at bounding box center [799, 308] width 17 height 17
radio input "true"
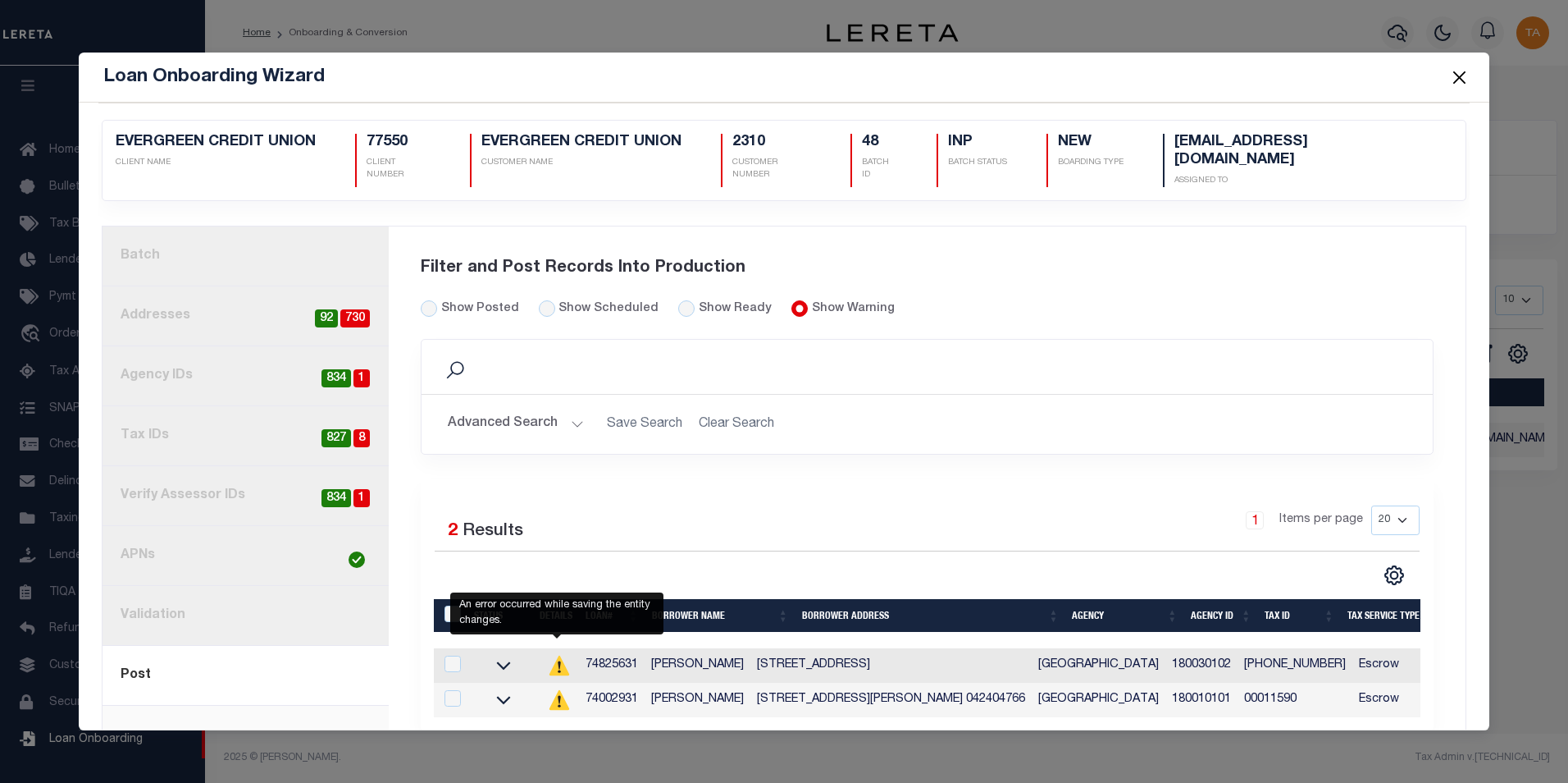
click at [559, 655] on icon at bounding box center [559, 665] width 20 height 20
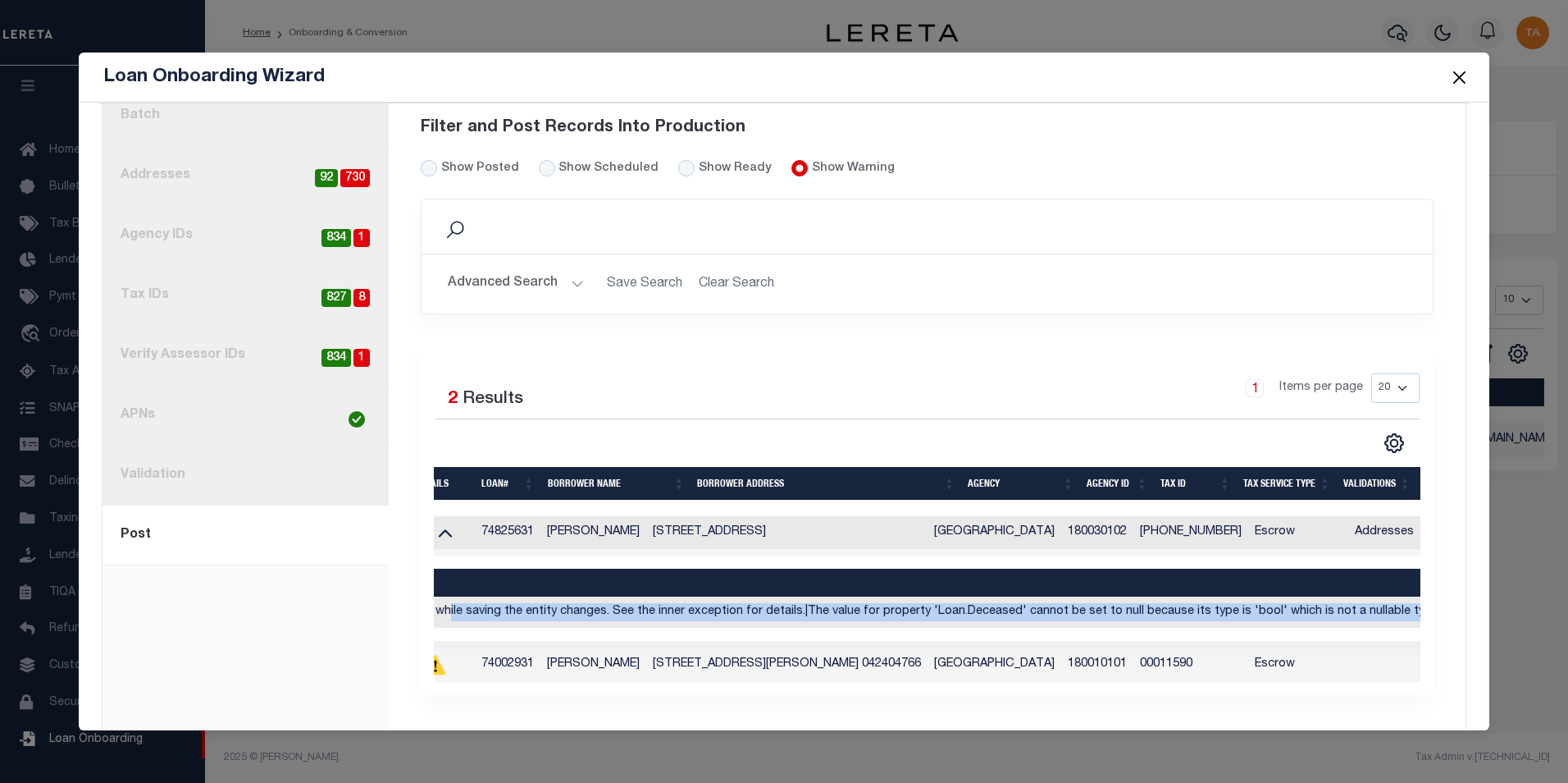
scroll to position [0, 26]
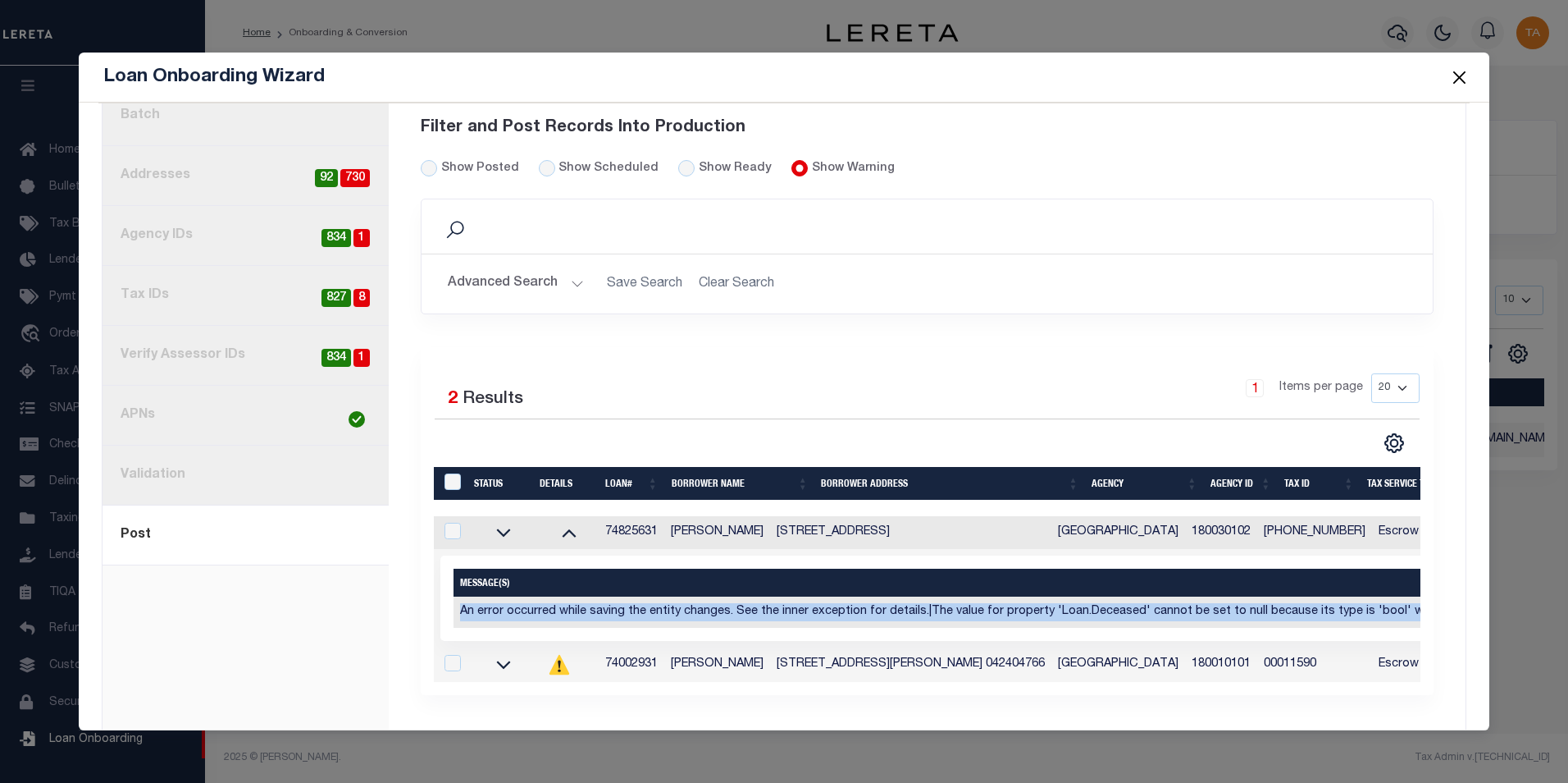
drag, startPoint x: 1294, startPoint y: 598, endPoint x: 458, endPoint y: 597, distance: 836.0
click at [458, 597] on td "An error occurred while saving the entity changes. See the inner exception for …" at bounding box center [1094, 612] width 1282 height 31
copy td "An error occurred while saving the entity changes. See the inner exception for …"
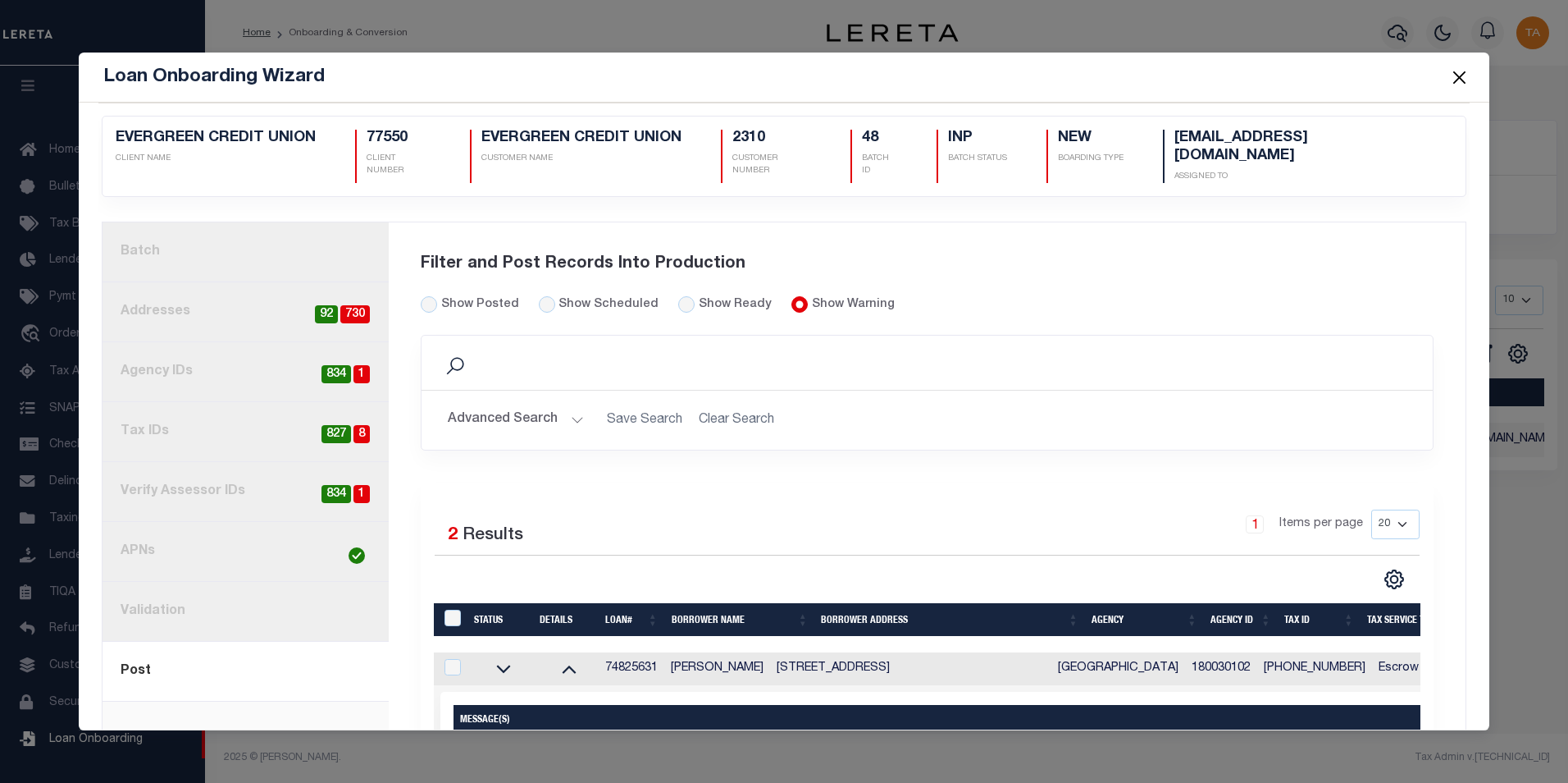
scroll to position [0, 0]
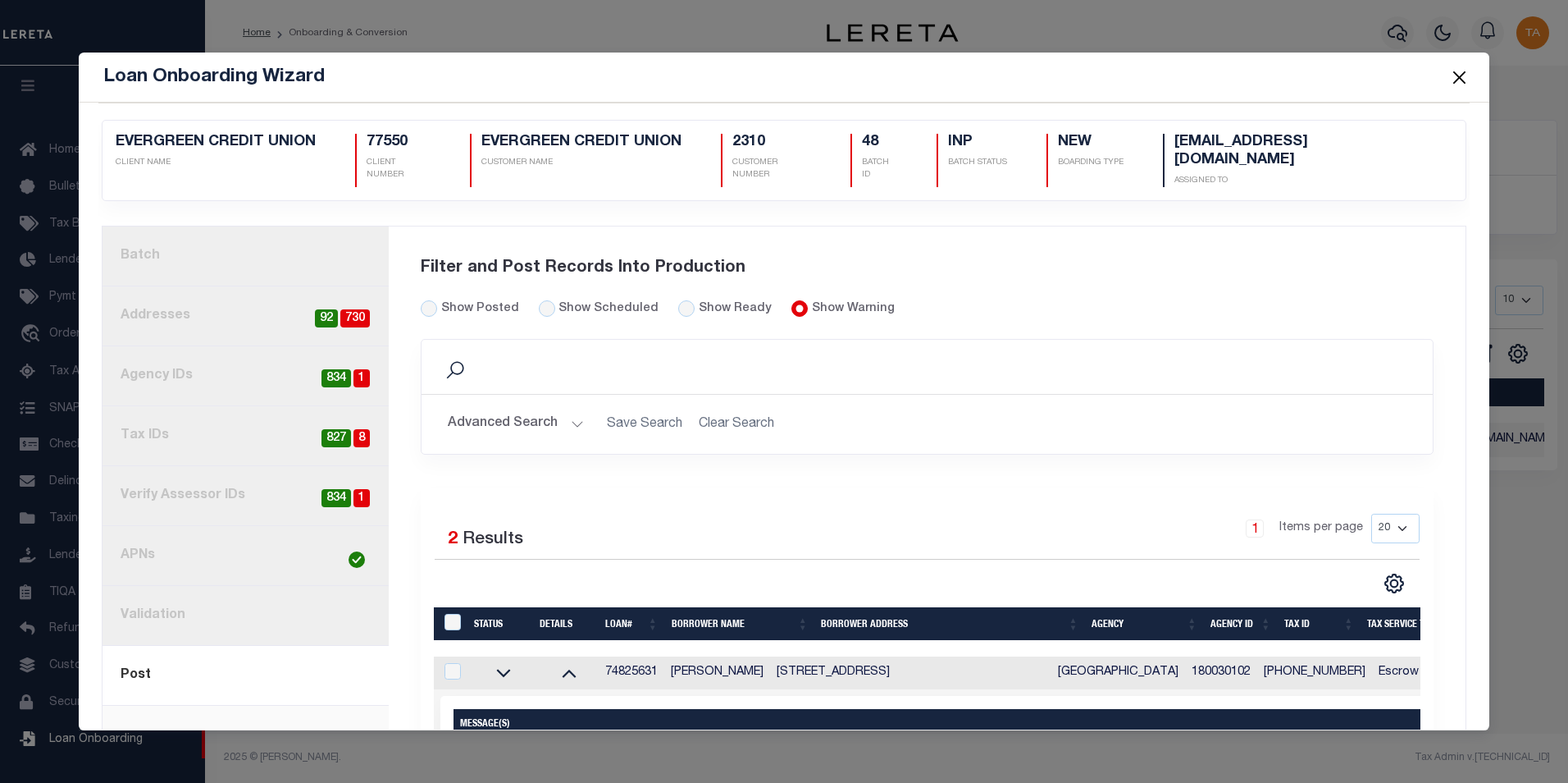
click at [1456, 75] on button "Close" at bounding box center [1459, 77] width 22 height 22
